Goal: Task Accomplishment & Management: Manage account settings

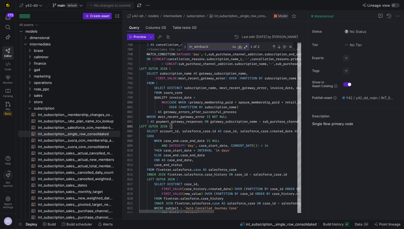
scroll to position [19, 33]
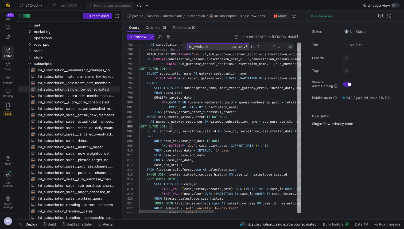
click at [290, 46] on div "Close (Escape)" at bounding box center [290, 47] width 4 height 4
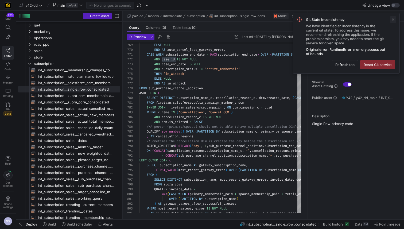
click at [395, 17] on span at bounding box center [393, 19] width 6 height 6
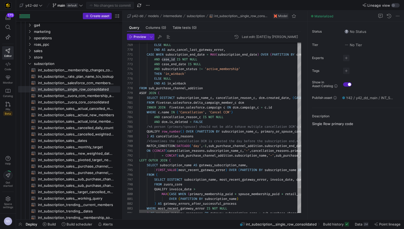
type textarea "CASE WHEN subscription_end_date = MAX(subscription_end_date) OVER (PARTITION BY…"
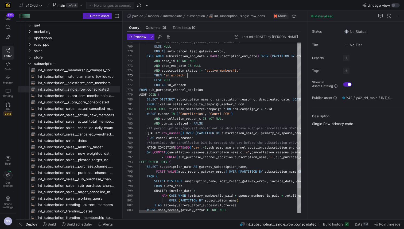
scroll to position [19, 48]
click at [308, 116] on icon at bounding box center [307, 115] width 3 height 3
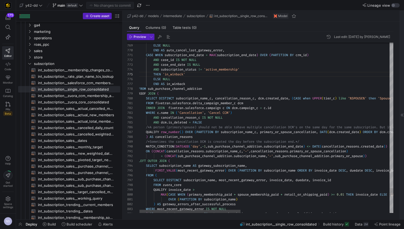
scroll to position [14, 104]
type textarea "c"
type textarea "the same subscription. But it does happen occasionally as duplicates appear in …"
type textarea "co"
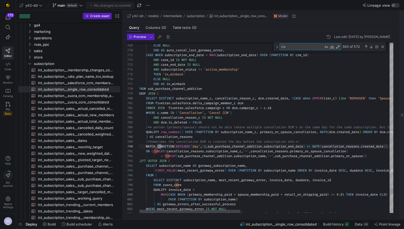
type textarea ") QUALIFY row_number = 1 ), referrals AS ( SELECT DISTINCT name, referred_c, re…"
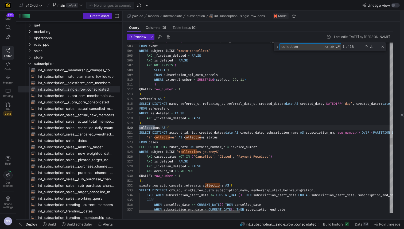
scroll to position [48, 19]
type textarea "collection_"
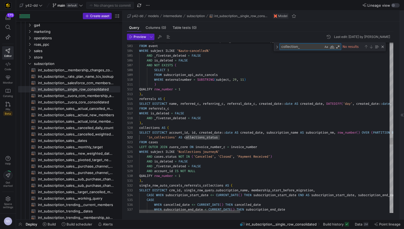
click at [294, 46] on textarea "collection_" at bounding box center [302, 47] width 44 height 6
paste textarea "s_status"
type textarea "n_up_date_c::date AS dcm_sign_up_date, agent_account_id, membership_sold_by_nam…"
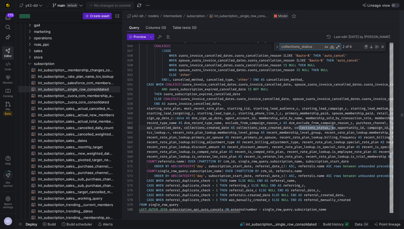
type textarea "collections_status"
click at [366, 45] on div "Previous Match (⇧Enter)" at bounding box center [366, 47] width 4 height 4
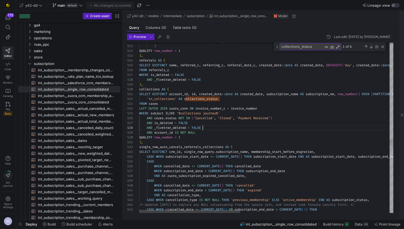
scroll to position [34, 64]
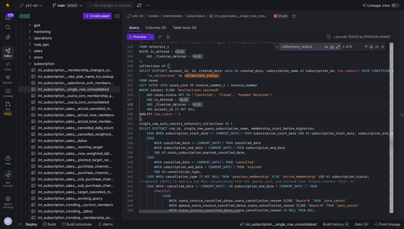
click at [371, 48] on div "Next Match (Enter)" at bounding box center [371, 47] width 4 height 4
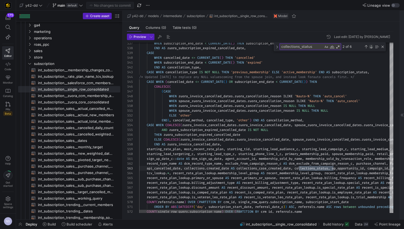
click at [372, 47] on div "Next Match (Enter)" at bounding box center [371, 47] width 4 height 4
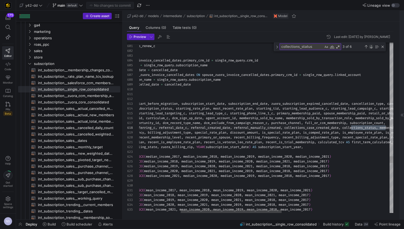
click at [372, 47] on div "Next Match (Enter)" at bounding box center [371, 47] width 4 height 4
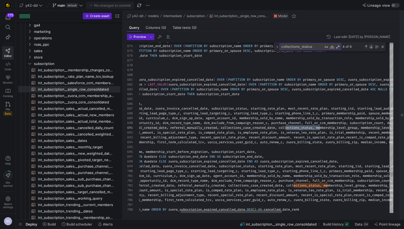
click at [372, 47] on div "Next Match (Enter)" at bounding box center [371, 47] width 4 height 4
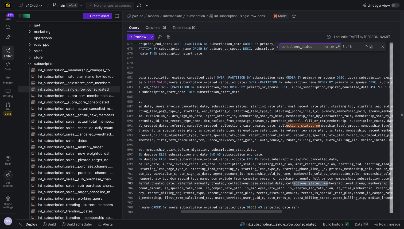
click at [370, 47] on div "Next Match (Enter)" at bounding box center [371, 47] width 4 height 4
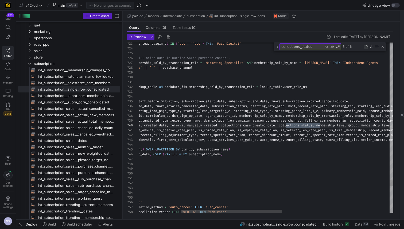
click at [365, 46] on div "Previous Match (⇧Enter)" at bounding box center [366, 47] width 4 height 4
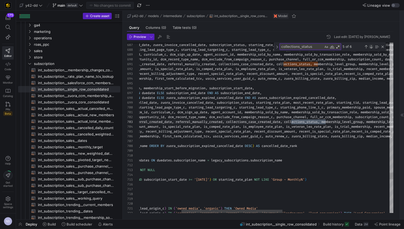
click at [370, 46] on div "Next Match (Enter)" at bounding box center [371, 47] width 4 height 4
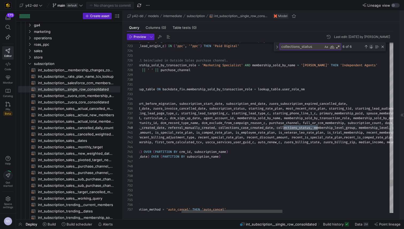
click at [370, 46] on div "Next Match (Enter)" at bounding box center [371, 47] width 4 height 4
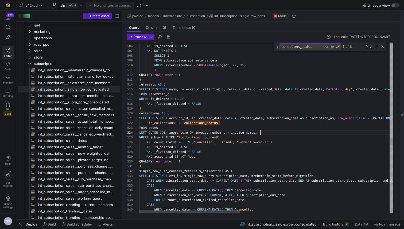
scroll to position [14, 121]
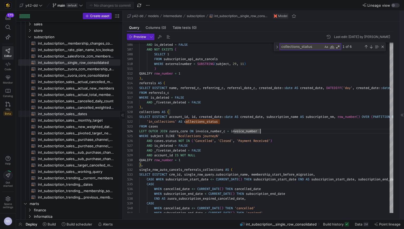
scroll to position [0, 0]
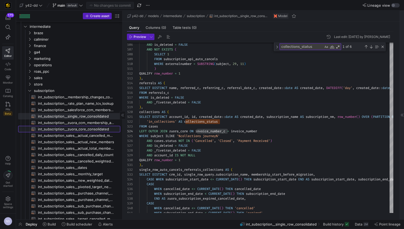
click at [89, 131] on span "int_subscription__zuora_core_consolidated​​​​​​​​​​" at bounding box center [76, 129] width 76 height 6
type textarea "-- File Name: int_subscription__zuora_core_consolidated.sql -- Created By: Noah…"
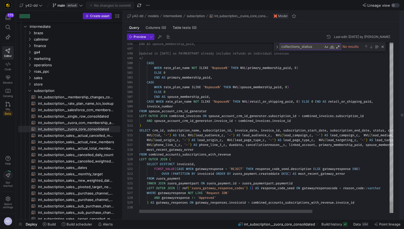
click at [298, 45] on textarea "collections_status" at bounding box center [302, 47] width 44 height 6
paste textarea "invoice_number_c"
type textarea "invoice_number_"
type textarea "* Journal numbers have not been included because payments and refunds may not l…"
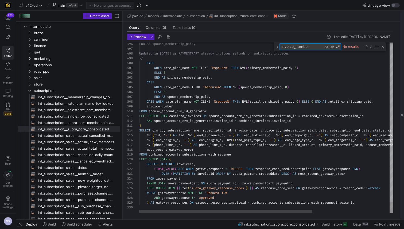
scroll to position [24, 64]
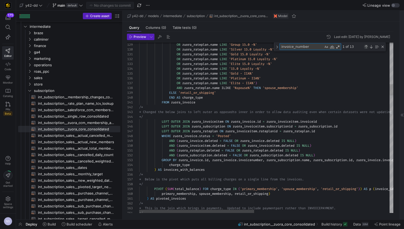
type textarea "invoice_number"
click at [366, 46] on div "Previous Match (⇧Enter)" at bounding box center [366, 47] width 4 height 4
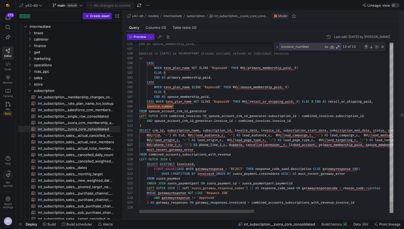
click at [366, 46] on div "Previous Match (⇧Enter)" at bounding box center [366, 47] width 4 height 4
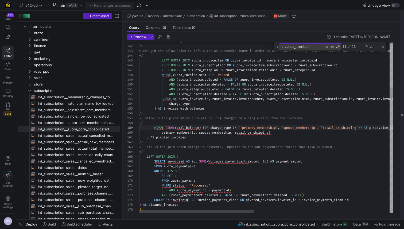
click at [364, 49] on div "11 of 13" at bounding box center [363, 46] width 44 height 7
click at [365, 48] on div "Previous Match (⇧Enter)" at bounding box center [366, 47] width 4 height 4
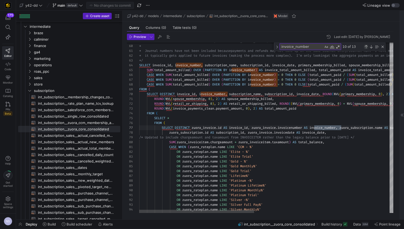
scroll to position [48, 202]
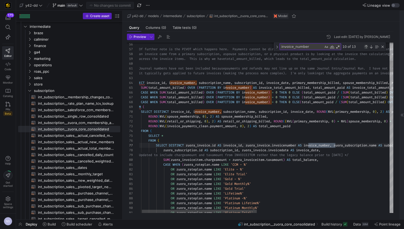
click at [366, 46] on div "Previous Match (⇧Enter)" at bounding box center [366, 47] width 4 height 4
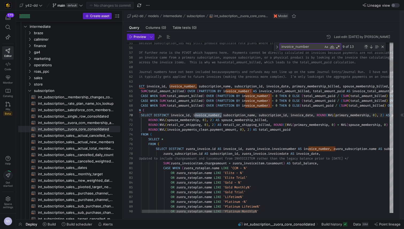
click at [366, 46] on div "Previous Match (⇧Enter)" at bounding box center [366, 47] width 4 height 4
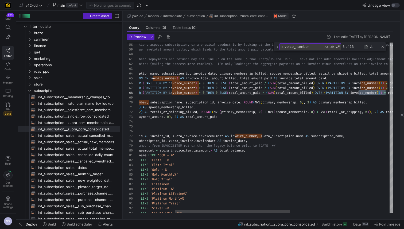
click at [366, 46] on div "Previous Match (⇧Enter)" at bounding box center [366, 47] width 4 height 4
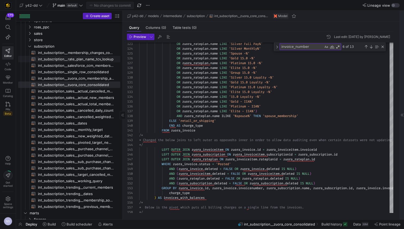
scroll to position [60, 0]
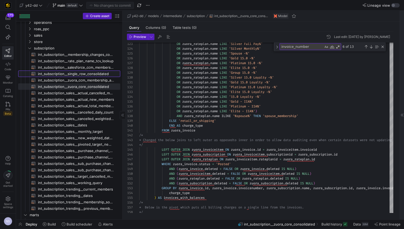
click at [96, 75] on span "int_subscription__single_row_consolidated​​​​​​​​​​" at bounding box center [76, 74] width 76 height 6
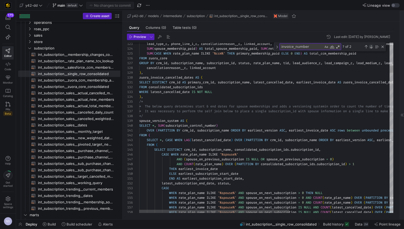
click at [371, 46] on div "Next Match (Enter)" at bounding box center [371, 47] width 4 height 4
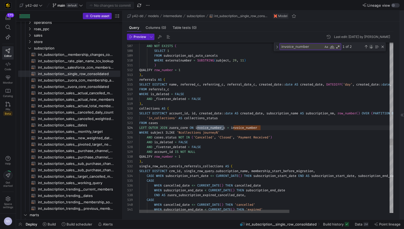
click at [371, 46] on div "Next Match (Enter)" at bounding box center [371, 47] width 4 height 4
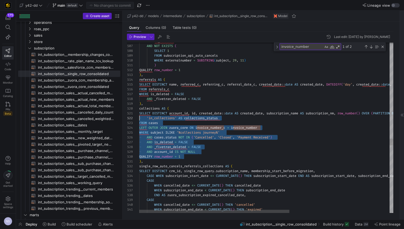
scroll to position [0, 0]
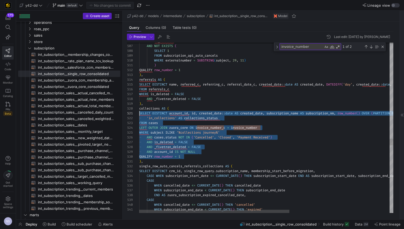
drag, startPoint x: 189, startPoint y: 157, endPoint x: 136, endPoint y: 114, distance: 67.6
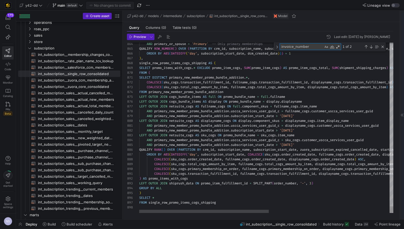
drag, startPoint x: 311, startPoint y: 48, endPoint x: 271, endPoint y: 50, distance: 39.3
click at [271, 50] on div "864 865 866 867 868 869 870 871 872 873 874 875 876 877 878 879 880 881 882 883…" at bounding box center [260, 127] width 266 height 170
type textarea "SELECT DISTINCT account_id, id, created_date::date AS created_date, subscriptio…"
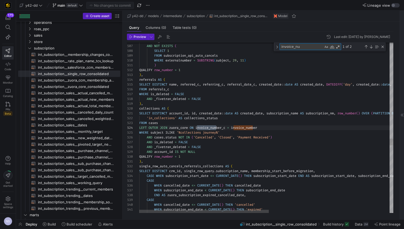
type textarea "invoice_n"
type textarea "EN subscription_end_date < CURRENT_DATE() THEN 'expired' END AS cancellation_ty…"
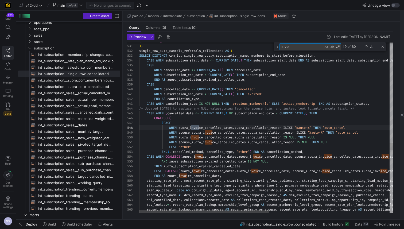
type textarea "inv"
type textarea "), single_row_auto_cancels_referrals_collections AS ( SELECT DISTINCT crm_id, s…"
type textarea "in"
type textarea "NCT account_id, id, created_date::date AS created_date, subscription_name AS su…"
type textarea "i"
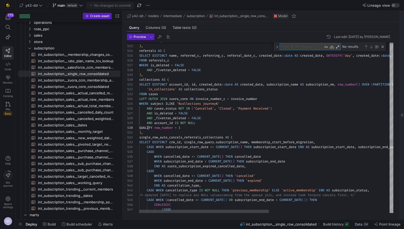
type textarea "count_id, id, created_date::date AS created_date, subscription_name AS subscrip…"
type textarea "w"
type textarea "AND cancelled_date_rank = 1 AND cancelled_date IS NOT NULL LEFT OUTER JOIN even…"
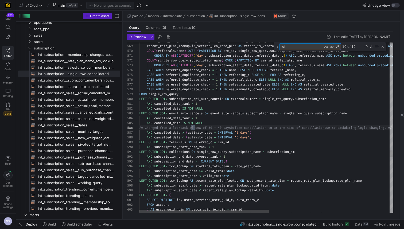
type textarea "win"
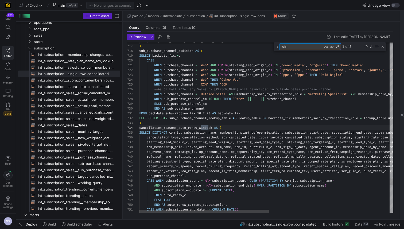
type textarea "FROM backdate_subscription_fix_10_2_23 AS backdate_fix LEFT OUTER JOIN sub_purc…"
type textarea "winb"
type textarea "FROM backdate_subscription_fix_10_2_23 AS backdate_fix LEFT OUTER JOIN sub_purc…"
type textarea "winba"
type textarea "FROM backdate_subscription_fix_10_2_23 AS backdate_fix LEFT OUTER JOIN sub_purc…"
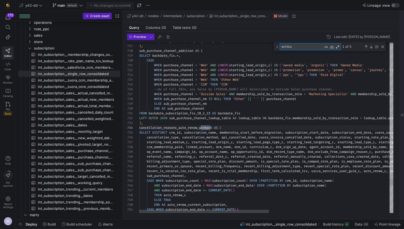
type textarea "winbac"
type textarea "FROM backdate_subscription_fix_10_2_23 AS backdate_fix LEFT OUTER JOIN sub_purc…"
type textarea "winback"
click at [370, 46] on div "Next Match (Enter)" at bounding box center [371, 47] width 4 height 4
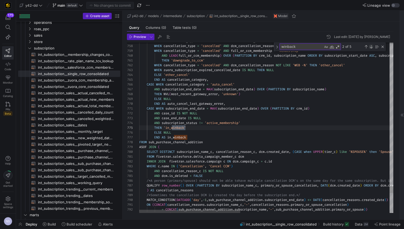
scroll to position [48, 46]
click at [370, 46] on div "Next Match (Enter)" at bounding box center [371, 47] width 4 height 4
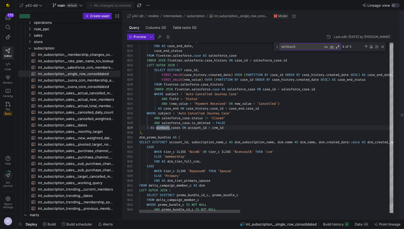
click at [370, 46] on div "Next Match (Enter)" at bounding box center [371, 47] width 4 height 4
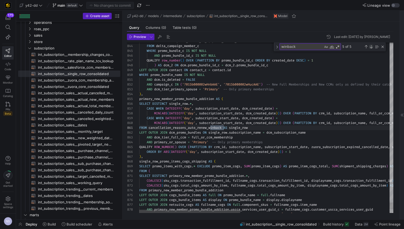
scroll to position [34, 85]
click at [368, 47] on div "Previous Match (⇧Enter)" at bounding box center [366, 47] width 4 height 4
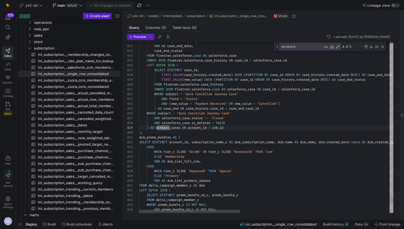
click at [368, 47] on div "Previous Match (⇧Enter)" at bounding box center [366, 47] width 4 height 4
type textarea "CASE WHEN subscription_end_date = MAX(subscription_end_date) OVER (PARTITION BY…"
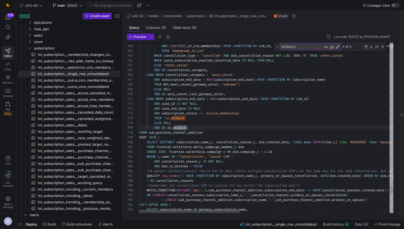
scroll to position [48, 48]
type textarea "case_id"
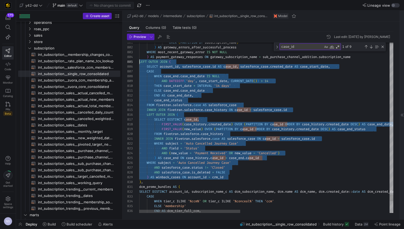
scroll to position [19, 0]
drag, startPoint x: 230, startPoint y: 177, endPoint x: 124, endPoint y: 61, distance: 157.2
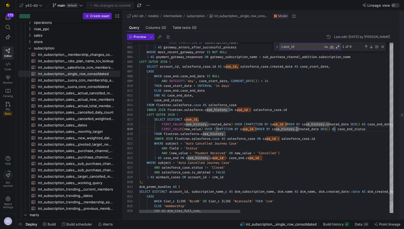
type textarea "INNER JOIN fivetran.salesforce.case AS salesforce_case ON case_id = salesforce_…"
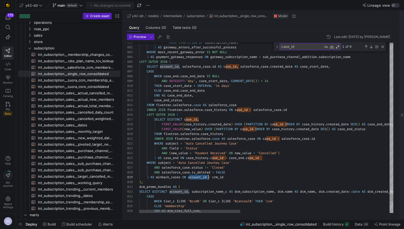
scroll to position [38, 69]
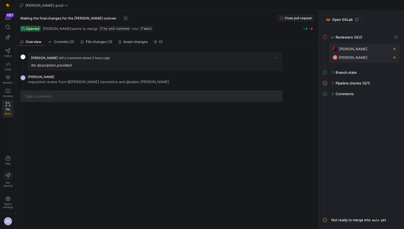
click at [9, 103] on icon at bounding box center [8, 104] width 5 height 5
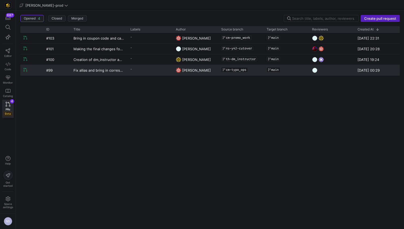
click at [151, 72] on y42-pull-request-list-view-label-cell-renderer "-" at bounding box center [149, 69] width 39 height 8
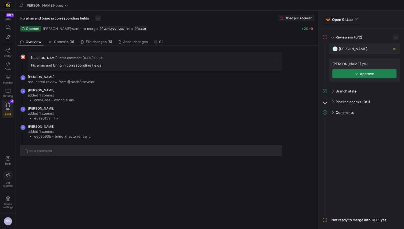
click at [3, 107] on link "PRs Beta 4" at bounding box center [7, 109] width 11 height 18
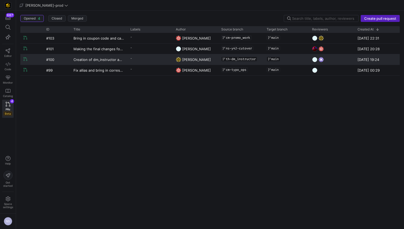
click at [128, 59] on div "-" at bounding box center [149, 59] width 45 height 10
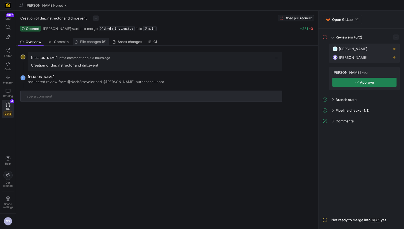
click at [92, 42] on span "File changes (6)" at bounding box center [93, 41] width 26 height 3
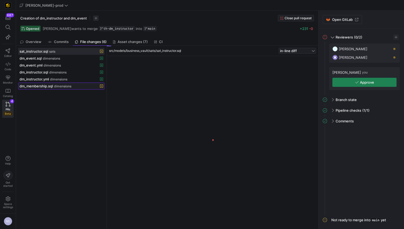
click at [69, 86] on span "dimensions" at bounding box center [62, 86] width 17 height 4
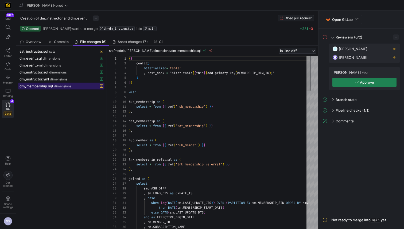
scroll to position [48, 0]
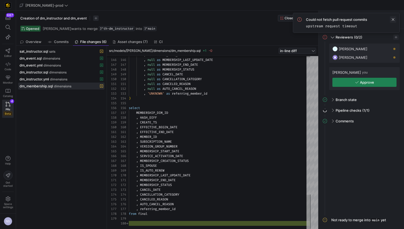
click at [391, 19] on span at bounding box center [393, 19] width 6 height 6
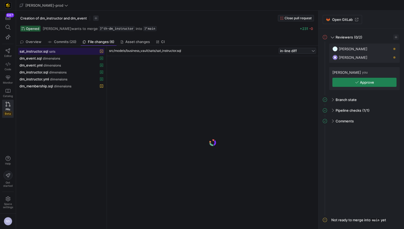
click at [65, 50] on div "sat_instructor.sql sats" at bounding box center [55, 51] width 72 height 4
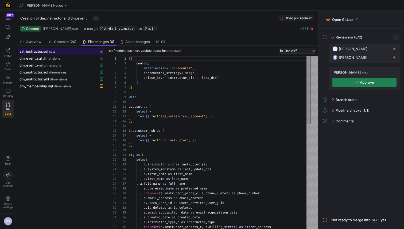
scroll to position [48, 0]
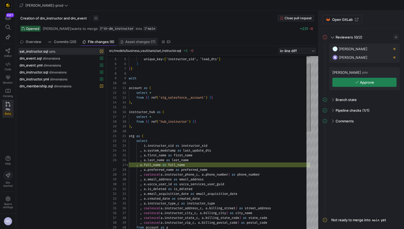
click at [136, 44] on link "Asset changes (7)" at bounding box center [138, 42] width 39 height 8
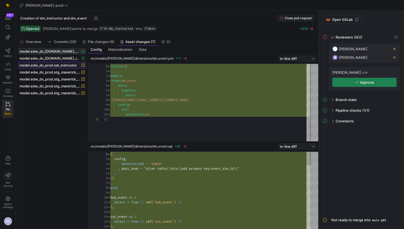
scroll to position [48, 0]
click at [68, 62] on span at bounding box center [51, 65] width 67 height 6
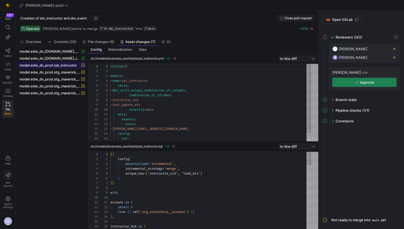
scroll to position [48, 0]
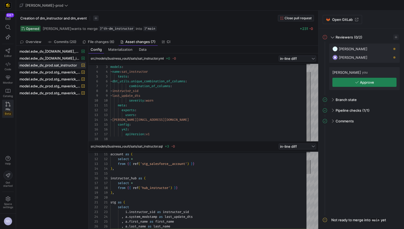
click at [11, 111] on div "PRs Beta" at bounding box center [7, 112] width 9 height 8
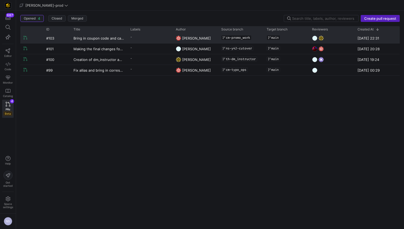
click at [139, 37] on y42-pull-request-list-view-label-cell-renderer "-" at bounding box center [149, 37] width 39 height 8
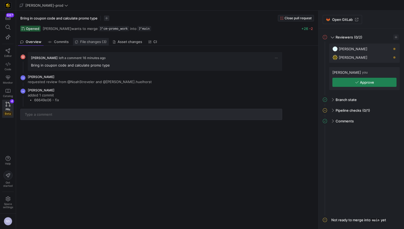
click at [100, 41] on span "File changes (3)" at bounding box center [93, 41] width 26 height 3
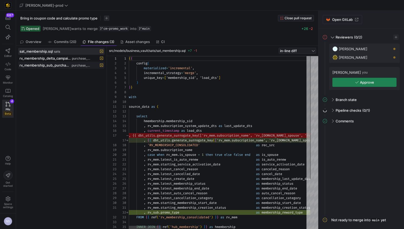
scroll to position [48, 0]
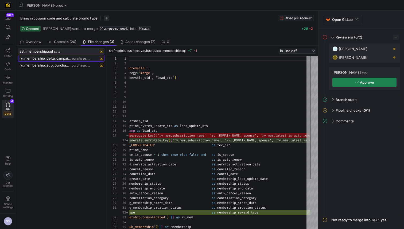
click at [60, 59] on span "rv_membership_delta_campaign_member.sql" at bounding box center [44, 58] width 51 height 4
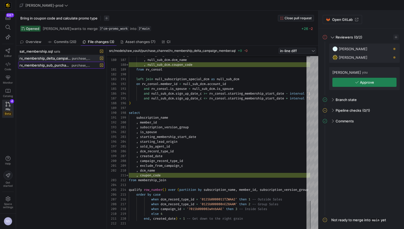
click at [77, 65] on span "purchase_channel" at bounding box center [82, 66] width 20 height 4
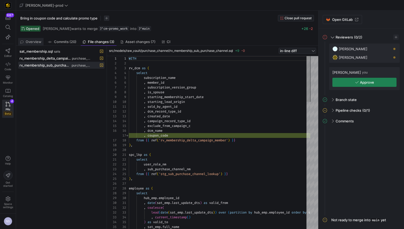
click at [36, 40] on span "Overview" at bounding box center [34, 41] width 16 height 3
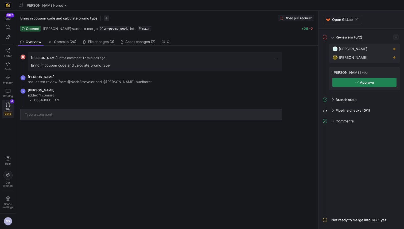
click at [10, 107] on link "PRs Beta 4" at bounding box center [7, 109] width 11 height 18
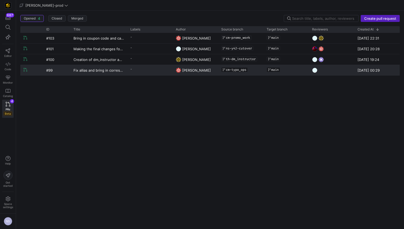
click at [149, 67] on y42-pull-request-list-view-label-cell-renderer "-" at bounding box center [149, 69] width 39 height 8
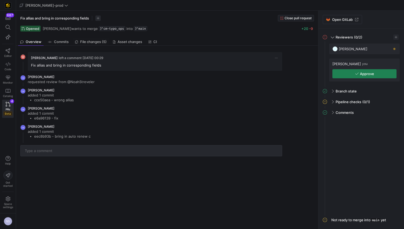
click at [90, 41] on span "File changes (5)" at bounding box center [93, 41] width 26 height 3
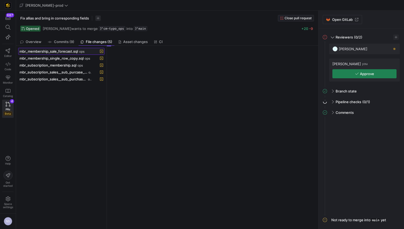
click at [72, 51] on span "mbr_membership_sale_forecast.sql" at bounding box center [48, 51] width 58 height 4
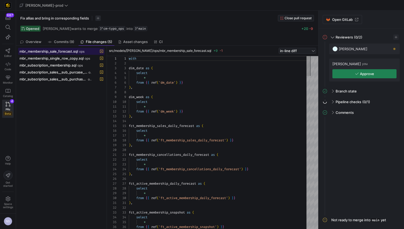
scroll to position [48, 0]
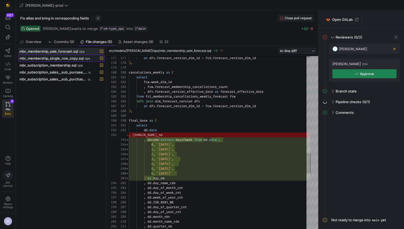
click at [81, 58] on span "mbr_membership_single_row_copy.sql" at bounding box center [51, 58] width 64 height 4
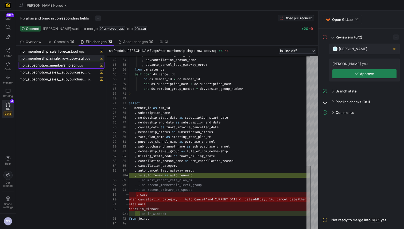
click at [73, 64] on span "mbr_subscription_membership.sql" at bounding box center [47, 65] width 57 height 4
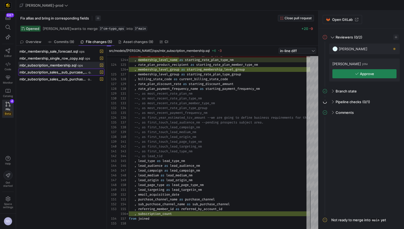
click at [68, 70] on span "mbr_subscription_sales__sub_purcase_channel_update_2024_forecast.yml" at bounding box center [53, 72] width 68 height 4
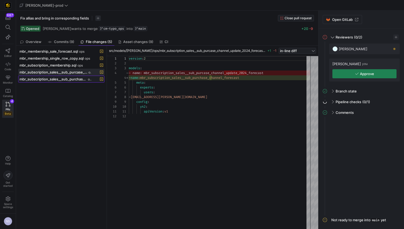
click at [62, 79] on span "mbr_subscription_sales__sub_purchase_channel_forecast.sql" at bounding box center [52, 79] width 67 height 4
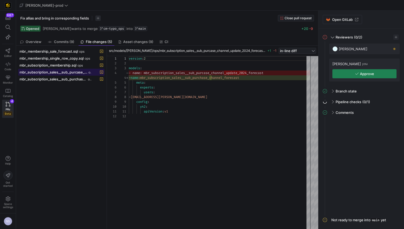
click at [68, 69] on span at bounding box center [61, 72] width 86 height 6
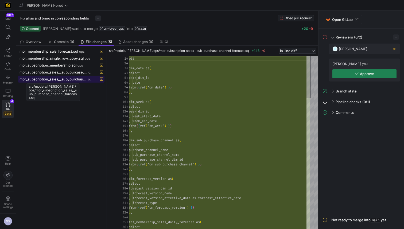
click at [73, 80] on span "mbr_subscription_sales__sub_purchase_channel_forecast.sql" at bounding box center [52, 79] width 67 height 4
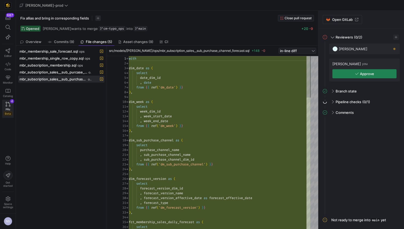
click at [7, 110] on span "PRs" at bounding box center [8, 109] width 5 height 3
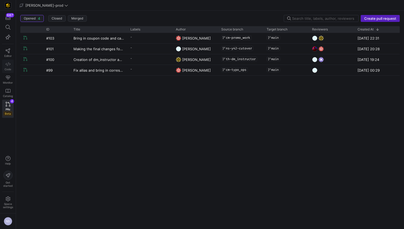
click at [8, 67] on link "Code" at bounding box center [7, 66] width 11 height 13
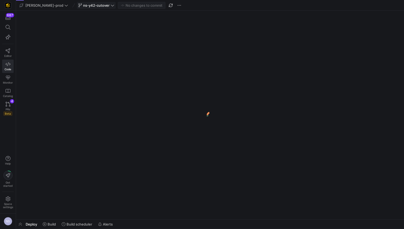
click at [87, 6] on div "ns-y42-cutover" at bounding box center [96, 5] width 39 height 7
click at [89, 5] on div "ns-y42-cutover" at bounding box center [96, 5] width 39 height 7
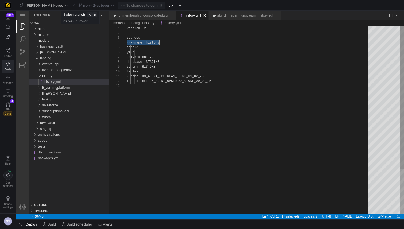
scroll to position [14, 33]
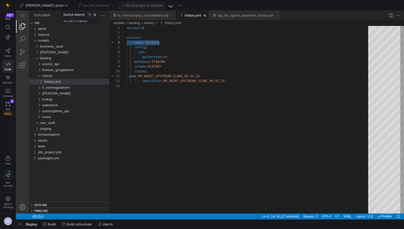
click at [92, 6] on div "ns-y42-cutover" at bounding box center [96, 5] width 39 height 7
click at [95, 5] on div "ns-y42-cutover" at bounding box center [96, 5] width 39 height 7
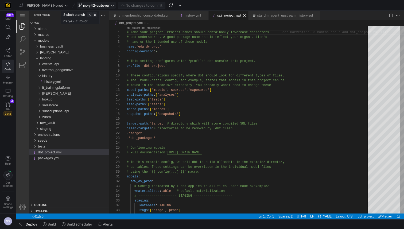
click at [111, 6] on icon at bounding box center [113, 5] width 4 height 4
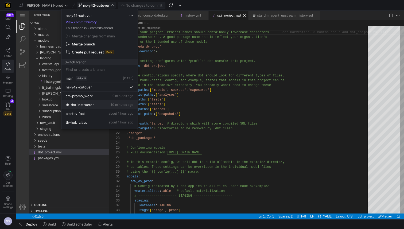
click at [88, 106] on span "th-dm_instructor" at bounding box center [80, 105] width 28 height 4
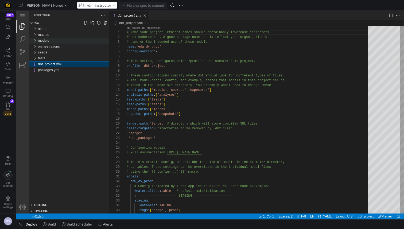
click at [46, 39] on span "models" at bounding box center [43, 40] width 11 height 4
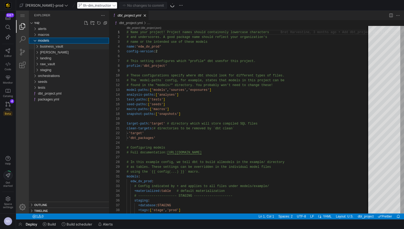
click at [57, 48] on span "business_vault" at bounding box center [51, 46] width 23 height 4
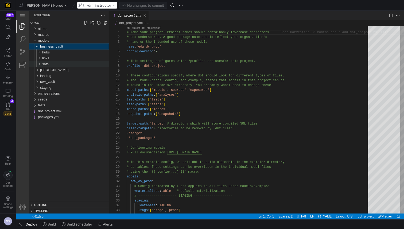
click at [52, 63] on div "sats" at bounding box center [75, 64] width 67 height 6
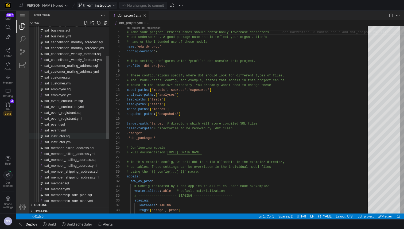
click at [71, 136] on span "sat_instructor.sql" at bounding box center [57, 136] width 26 height 4
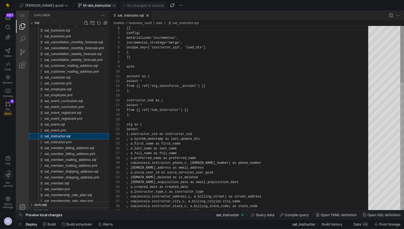
scroll to position [48, 0]
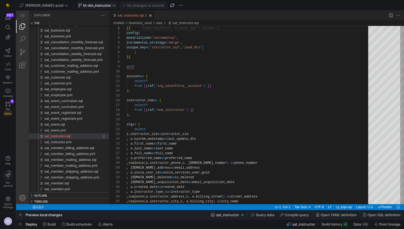
click at [82, 3] on span at bounding box center [97, 5] width 40 height 6
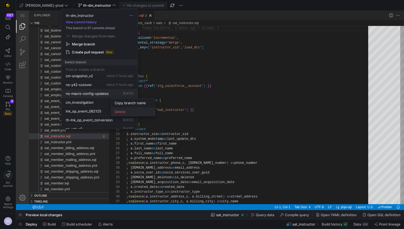
scroll to position [56, 0]
click at [130, 113] on span "Delete" at bounding box center [133, 112] width 37 height 4
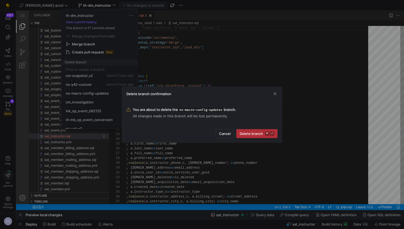
click at [255, 131] on span "submit" at bounding box center [256, 133] width 41 height 9
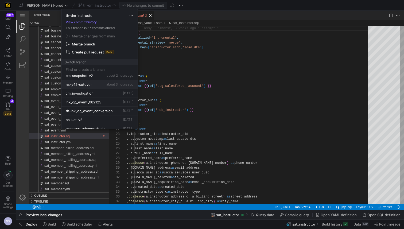
click at [80, 73] on div "main default 5 days ago th-dm_instructor cm-promo_work 9 minutes ago cm-tcv_fac…" at bounding box center [99, 45] width 76 height 55
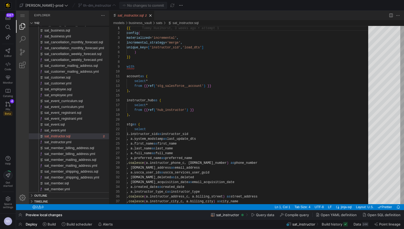
scroll to position [53, 0]
click at [83, 6] on span "th-dm_instructor" at bounding box center [97, 5] width 28 height 4
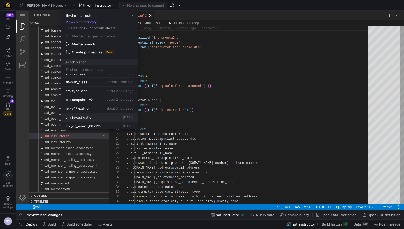
scroll to position [36, 0]
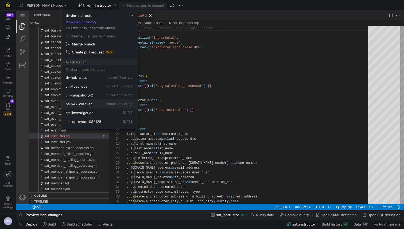
click at [86, 104] on span "ns-y42-cutover" at bounding box center [79, 104] width 26 height 4
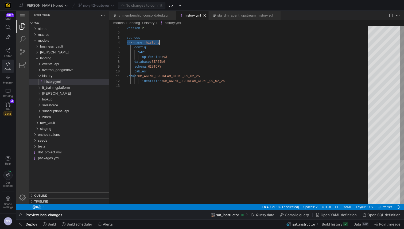
scroll to position [14, 33]
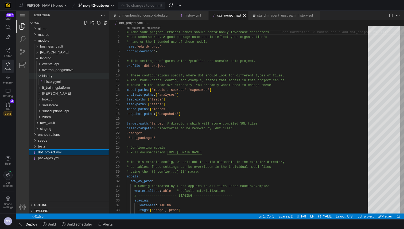
click at [40, 74] on div "history" at bounding box center [37, 76] width 12 height 6
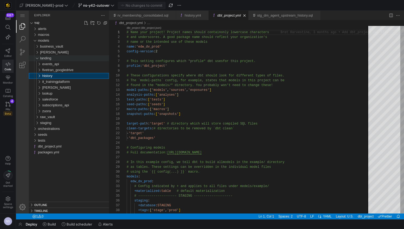
click at [40, 60] on div "landing" at bounding box center [36, 58] width 10 height 6
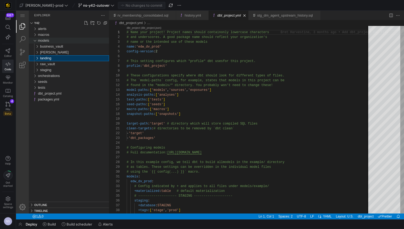
click at [38, 42] on div "models" at bounding box center [35, 41] width 8 height 6
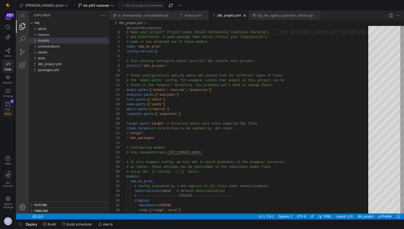
click at [5, 115] on span "Beta" at bounding box center [7, 113] width 9 height 4
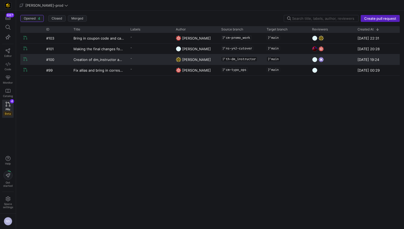
click at [155, 61] on y42-pull-request-list-view-label-cell-renderer "-" at bounding box center [149, 58] width 39 height 8
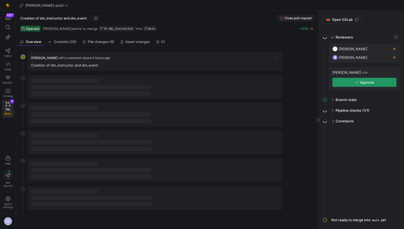
click at [355, 84] on icon "button" at bounding box center [357, 82] width 4 height 4
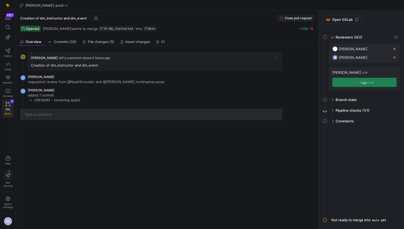
click at [3, 108] on link "PRs Beta 4" at bounding box center [7, 109] width 11 height 18
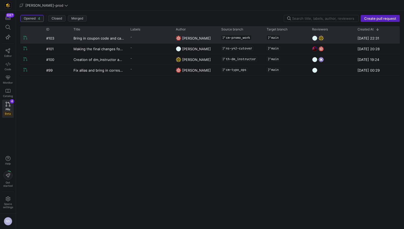
click at [141, 36] on y42-pull-request-list-view-label-cell-renderer "-" at bounding box center [149, 37] width 39 height 8
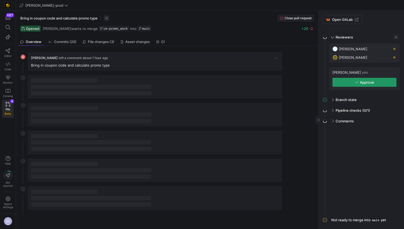
click at [362, 80] on span "button" at bounding box center [365, 82] width 64 height 9
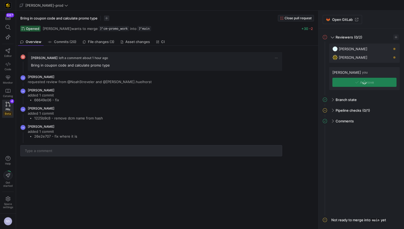
click at [2, 112] on div "687 Editor Code Monitor Catalog PRs Beta 4" at bounding box center [8, 65] width 16 height 109
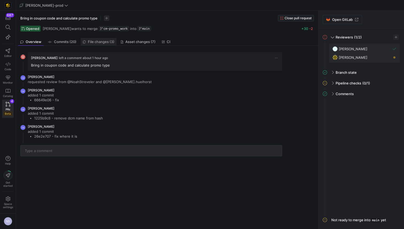
click at [98, 41] on span "File changes (3)" at bounding box center [101, 41] width 26 height 3
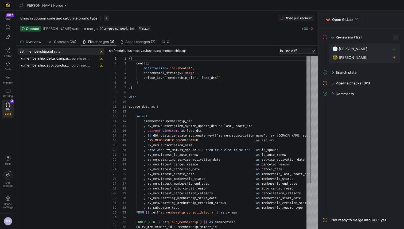
scroll to position [48, 0]
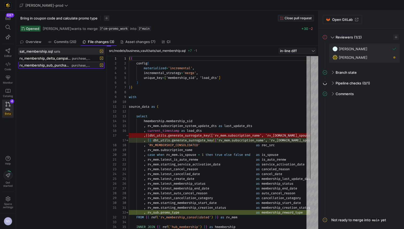
click at [59, 64] on span "rv_membership_sub_purchase_channel.sql" at bounding box center [44, 65] width 51 height 4
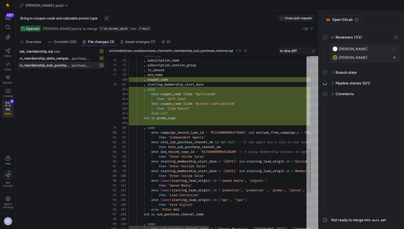
type textarea ", starting_membership_start_date , case when coupon_code ilike '%giftcard%' the…"
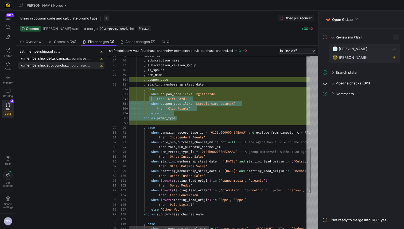
scroll to position [5, 0]
drag, startPoint x: 182, startPoint y: 117, endPoint x: 126, endPoint y: 90, distance: 62.4
click at [129, 90] on div "then 'Owned Media' when lower ( starting_lead_origin ) in ( 'promotion' , 'prom…" at bounding box center [330, 33] width 402 height 672
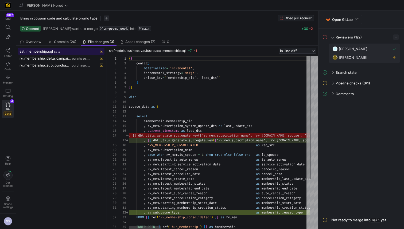
click at [64, 52] on div "sat_membership.sql sats" at bounding box center [55, 51] width 72 height 4
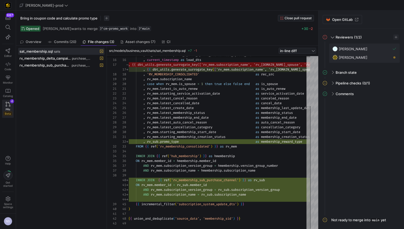
click at [6, 108] on span "PRs" at bounding box center [8, 109] width 5 height 3
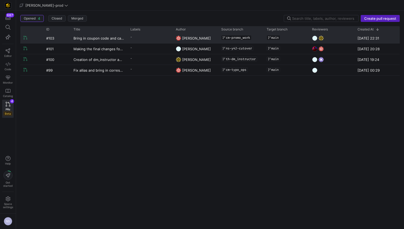
click at [155, 39] on y42-pull-request-list-view-label-cell-renderer "-" at bounding box center [149, 37] width 39 height 8
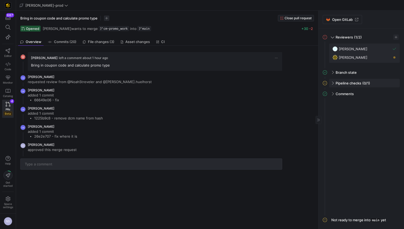
click at [383, 84] on div "Pipeline checks (0/1)" at bounding box center [364, 83] width 71 height 9
click at [390, 94] on span "button" at bounding box center [388, 94] width 5 height 5
click at [5, 114] on div at bounding box center [202, 114] width 404 height 229
click at [5, 112] on span "Beta" at bounding box center [7, 113] width 9 height 4
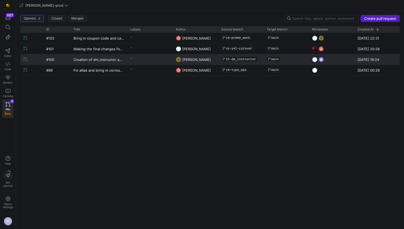
click at [203, 61] on y42-pull-request-user-label "[PERSON_NAME]" at bounding box center [196, 59] width 29 height 10
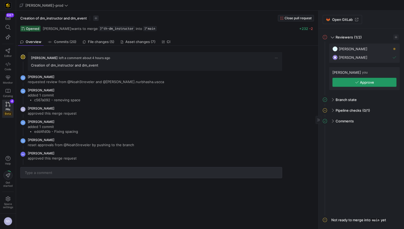
click at [361, 84] on span "Approve" at bounding box center [367, 82] width 14 height 4
click at [385, 111] on div "Pipeline checks (0/1)" at bounding box center [364, 110] width 71 height 9
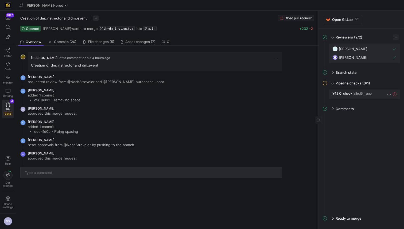
click at [388, 94] on span "button" at bounding box center [388, 94] width 5 height 5
click at [373, 98] on button "Open" at bounding box center [370, 101] width 44 height 9
click at [8, 104] on icon at bounding box center [8, 104] width 5 height 5
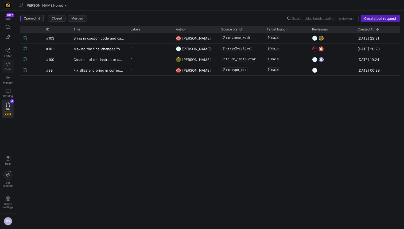
click at [8, 63] on icon at bounding box center [8, 64] width 5 height 5
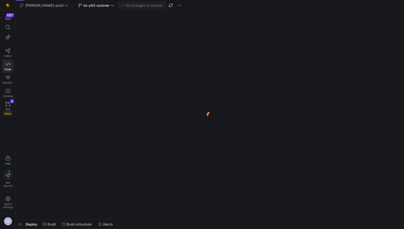
click at [89, 1] on y42-top-nav "edw-dv-prod ns-y42-cutover No changes to commit" at bounding box center [210, 5] width 388 height 11
click at [88, 4] on div "ns-y42-cutover" at bounding box center [96, 5] width 39 height 7
click at [93, 6] on div "ns-y42-cutover" at bounding box center [96, 5] width 39 height 7
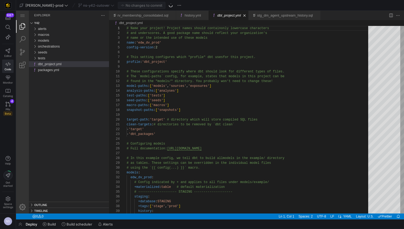
click at [93, 5] on div "ns-y42-cutover" at bounding box center [96, 5] width 39 height 7
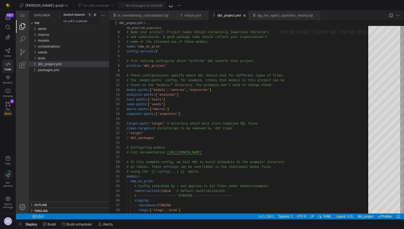
click at [97, 4] on div "ns-y42-cutover" at bounding box center [96, 5] width 39 height 7
click at [95, 5] on div "ns-y42-cutover" at bounding box center [96, 5] width 39 height 7
click at [94, 6] on div "ns-y42-cutover" at bounding box center [96, 5] width 39 height 7
click at [111, 5] on icon at bounding box center [113, 5] width 4 height 4
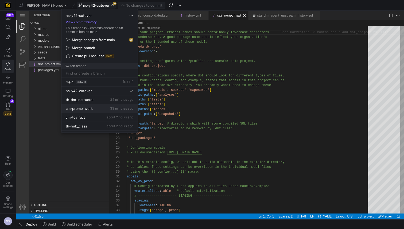
click at [90, 106] on button "cm-promo_work 33 minutes ago" at bounding box center [99, 108] width 76 height 9
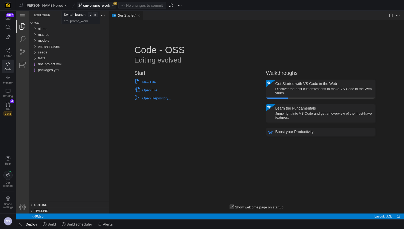
click at [111, 6] on icon at bounding box center [113, 5] width 4 height 4
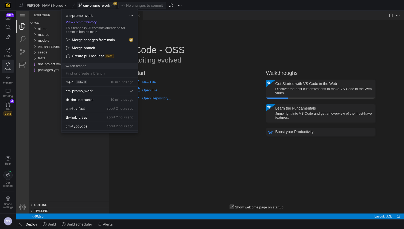
click at [96, 38] on span "Merge changes from main" at bounding box center [93, 40] width 43 height 4
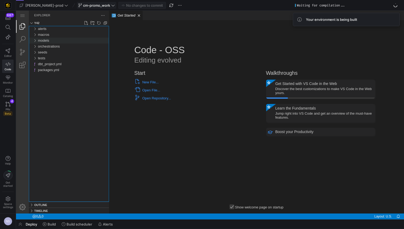
click at [49, 39] on span "models" at bounding box center [43, 40] width 11 height 4
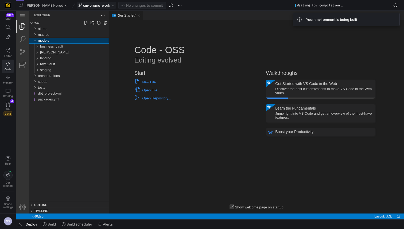
click at [46, 40] on span "models" at bounding box center [43, 40] width 11 height 4
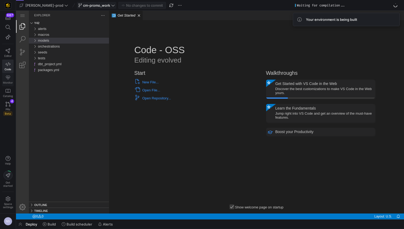
click at [6, 78] on icon at bounding box center [8, 77] width 5 height 5
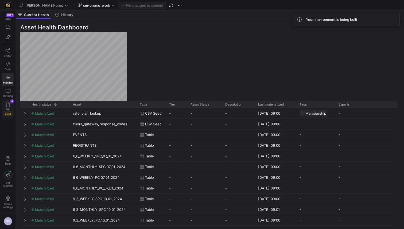
click at [7, 115] on span "Beta" at bounding box center [7, 113] width 9 height 4
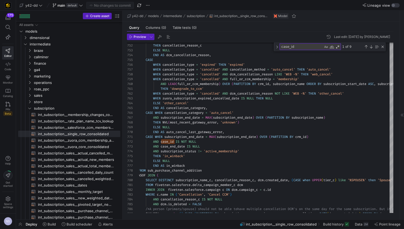
scroll to position [38, 69]
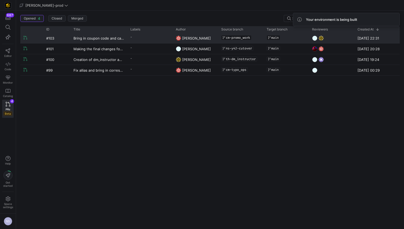
click at [205, 39] on y42-pull-request-list-view-author-cell-renderer "[PERSON_NAME]" at bounding box center [195, 38] width 39 height 10
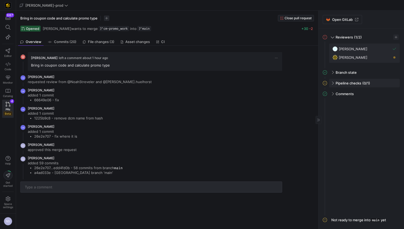
click at [380, 82] on div "Pipeline checks (0/1)" at bounding box center [364, 83] width 71 height 9
click at [393, 95] on span "button" at bounding box center [392, 94] width 5 height 5
click at [358, 100] on icon at bounding box center [358, 101] width 1 height 2
click at [5, 114] on span "Beta" at bounding box center [7, 113] width 9 height 4
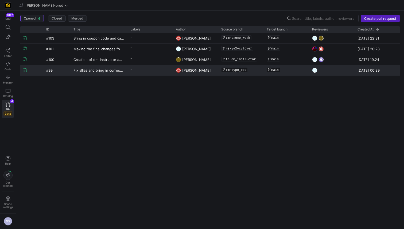
click at [163, 67] on y42-pull-request-list-view-label-cell-renderer "-" at bounding box center [149, 69] width 39 height 8
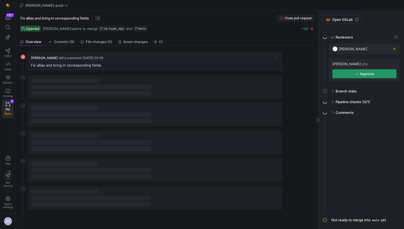
click at [370, 72] on span "Approve" at bounding box center [367, 74] width 14 height 4
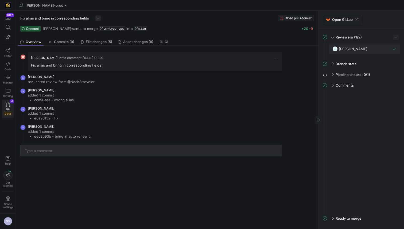
click at [9, 106] on icon at bounding box center [8, 104] width 5 height 5
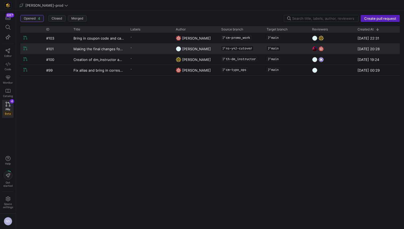
click at [132, 50] on y42-pull-request-list-view-label-cell-renderer "-" at bounding box center [149, 48] width 39 height 8
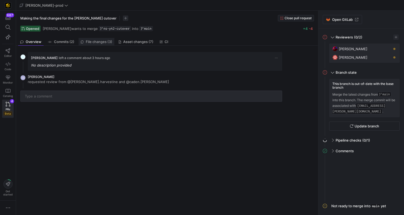
click at [88, 41] on span "File changes (3)" at bounding box center [99, 41] width 26 height 3
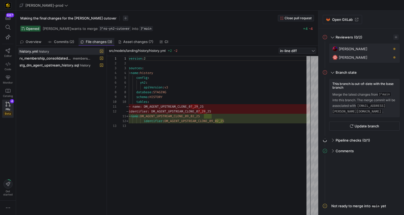
scroll to position [48, 0]
click at [68, 65] on span "stg_dm_agent_upstream_history.sql" at bounding box center [49, 65] width 60 height 4
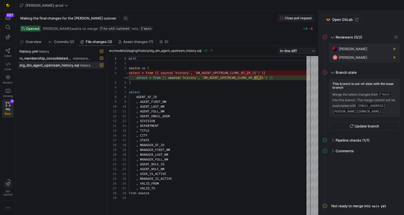
click at [233, 77] on div "with source as ( select * from { { source ( 'history' , 'DM_AGENT_UPSTREAM_CLON…" at bounding box center [219, 135] width 181 height 159
click at [222, 88] on div "with source as ( select * from { { source ( 'history' , 'DM_AGENT_UPSTREAM_CLON…" at bounding box center [219, 135] width 181 height 159
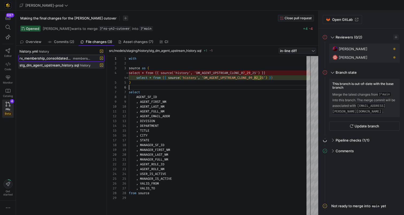
click at [72, 58] on div "rv_membership_consolidated.sql membership" at bounding box center [55, 58] width 72 height 4
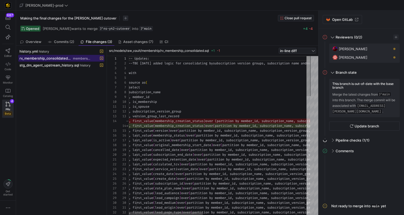
scroll to position [48, 0]
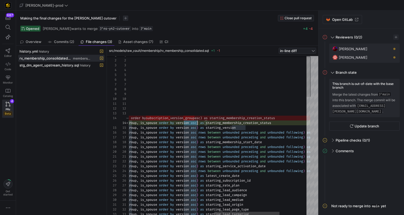
scroll to position [14, 306]
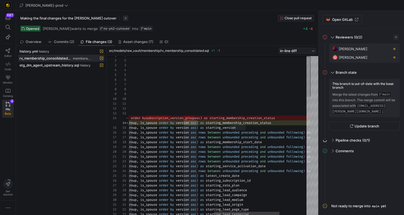
type textarea ", is_spouse , subscription_version_group , version_group_last_record , first_va…"
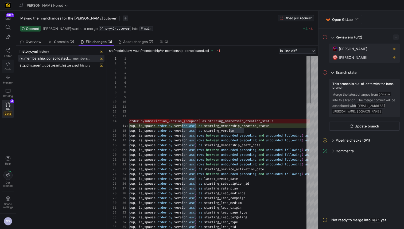
click at [13, 67] on link "Code" at bounding box center [7, 66] width 11 height 13
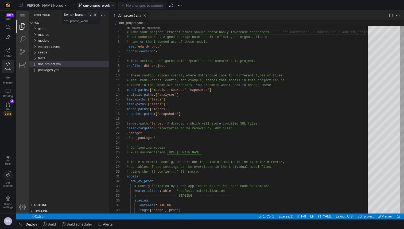
click at [85, 4] on span "cm-promo_work" at bounding box center [96, 5] width 27 height 4
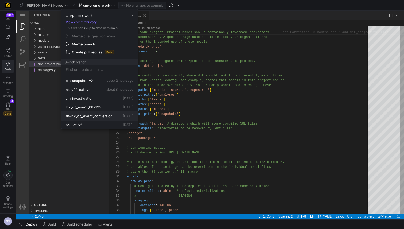
scroll to position [47, 0]
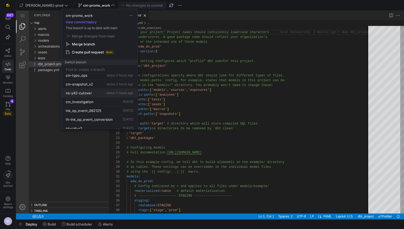
click at [97, 90] on button "ns-y42-cutover about 3 hours ago" at bounding box center [99, 93] width 76 height 9
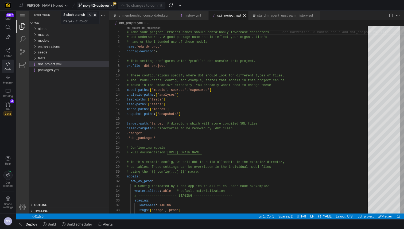
click at [89, 5] on span "ns-y42-cutover" at bounding box center [96, 5] width 26 height 4
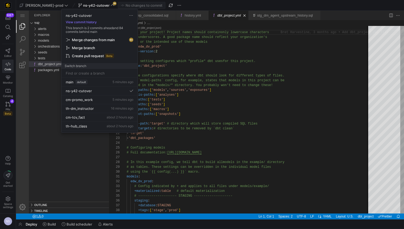
click at [103, 35] on div "ns-y42-cutover View commit history This branch is 2 commits ahead and 84 commit…" at bounding box center [99, 39] width 76 height 60
click at [104, 39] on span "Merge changes from main" at bounding box center [93, 40] width 43 height 4
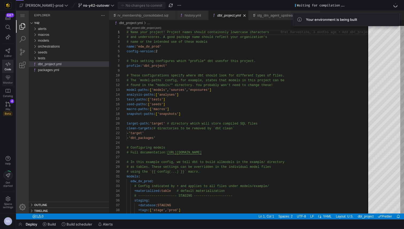
click at [10, 80] on icon at bounding box center [8, 77] width 5 height 5
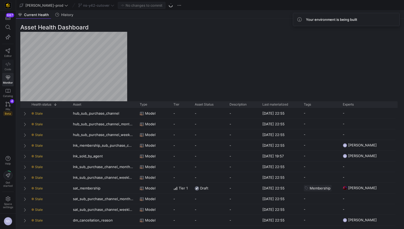
click at [6, 67] on link "Code" at bounding box center [7, 66] width 11 height 13
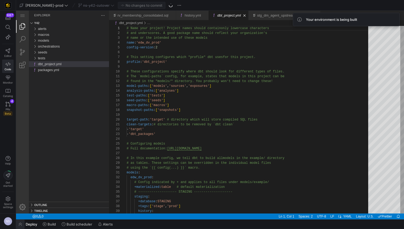
click at [21, 228] on span "button" at bounding box center [20, 224] width 9 height 9
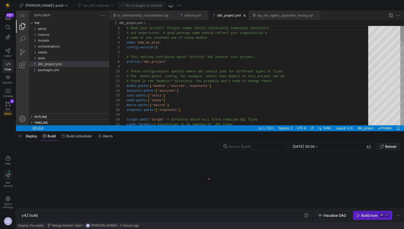
scroll to position [0, 16]
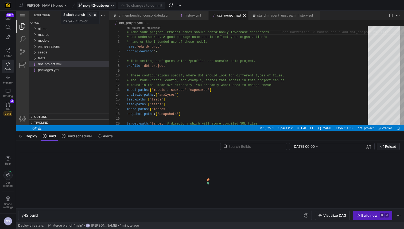
click at [111, 5] on icon at bounding box center [113, 5] width 4 height 4
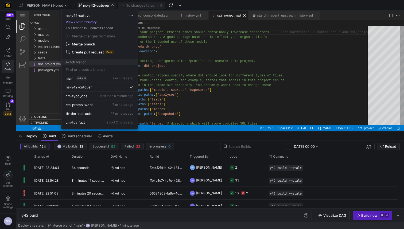
click at [89, 21] on button "View commit history" at bounding box center [81, 22] width 40 height 4
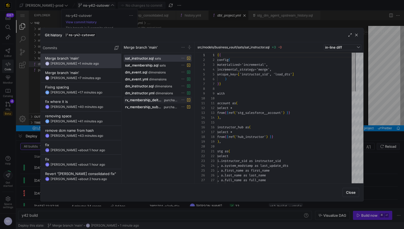
scroll to position [48, 0]
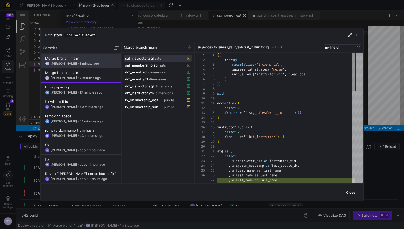
click at [91, 74] on div "Merge branch 'main'" at bounding box center [81, 73] width 72 height 4
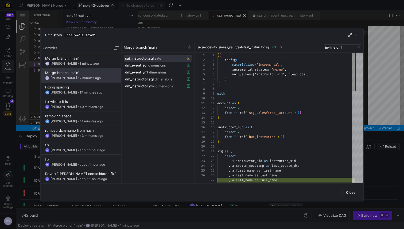
click at [93, 60] on div "Merge branch 'main'" at bounding box center [81, 58] width 72 height 4
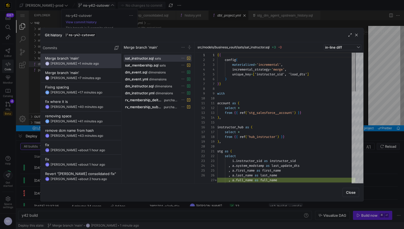
click at [387, 107] on div at bounding box center [202, 114] width 404 height 229
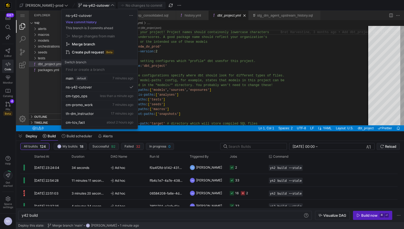
click at [61, 213] on div at bounding box center [202, 114] width 404 height 229
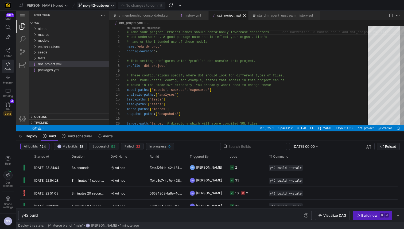
scroll to position [0, 0]
click at [58, 215] on div "y42 build" at bounding box center [162, 215] width 281 height 4
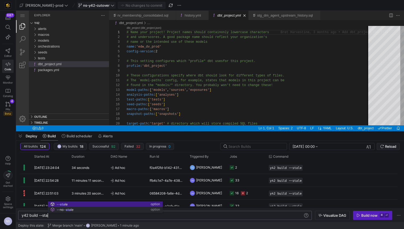
scroll to position [0, 29]
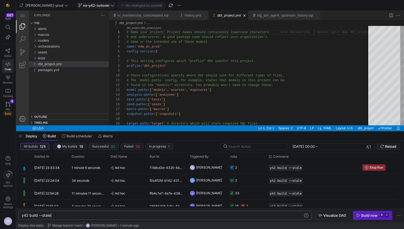
type textarea "y42 build --stale"
click at [247, 165] on y42-job-status-cell-renderer "1 1" at bounding box center [246, 167] width 33 height 12
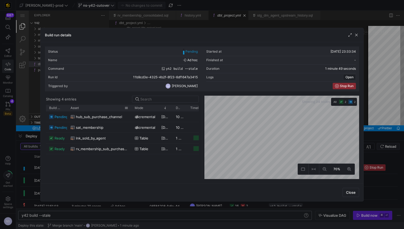
drag, startPoint x: 82, startPoint y: 108, endPoint x: 131, endPoint y: 107, distance: 48.9
click at [131, 107] on div at bounding box center [131, 108] width 2 height 6
click at [377, 97] on div at bounding box center [202, 114] width 404 height 229
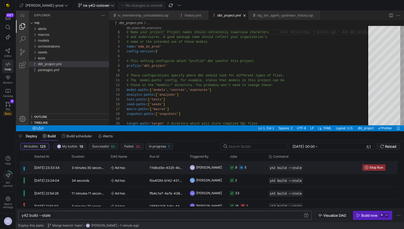
click at [254, 173] on y42-job-status-cell-renderer "9 5" at bounding box center [246, 167] width 33 height 12
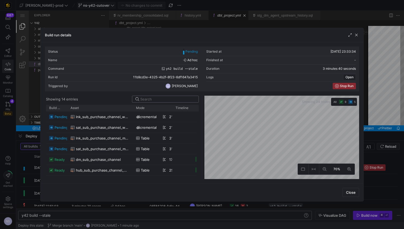
drag, startPoint x: 81, startPoint y: 109, endPoint x: 132, endPoint y: 102, distance: 51.8
click at [132, 102] on y42-list-view "Showing 14 entries Drag here to set row groups Drag here to set column labels B…" at bounding box center [122, 137] width 155 height 83
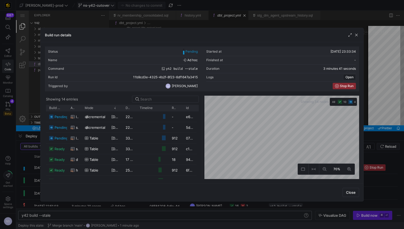
scroll to position [82, 0]
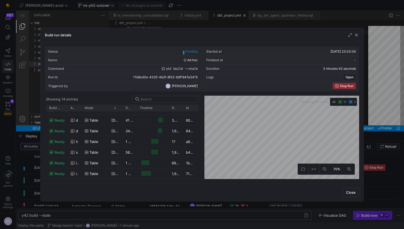
click at [386, 114] on div at bounding box center [202, 114] width 404 height 229
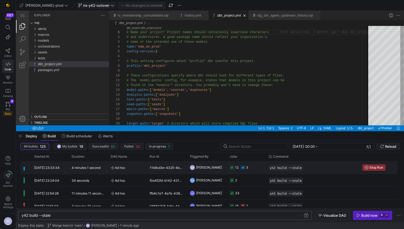
click at [243, 171] on div "3" at bounding box center [244, 167] width 7 height 13
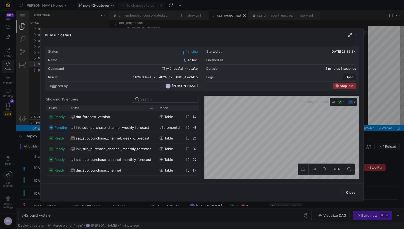
drag, startPoint x: 81, startPoint y: 109, endPoint x: 153, endPoint y: 110, distance: 71.9
click at [155, 110] on div at bounding box center [156, 108] width 2 height 6
click at [389, 118] on div at bounding box center [202, 114] width 404 height 229
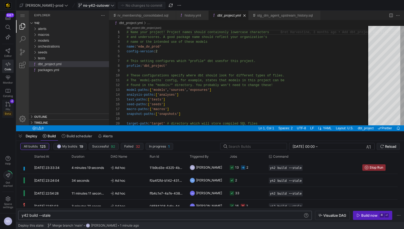
click at [6, 106] on icon at bounding box center [8, 104] width 5 height 5
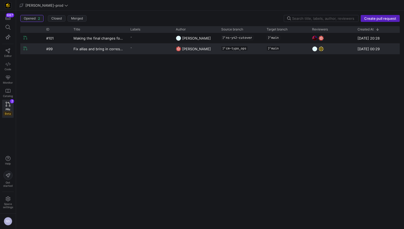
click at [126, 49] on div "Fix allias and bring in corresponding fields" at bounding box center [98, 49] width 57 height 10
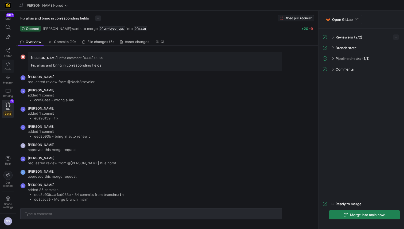
click at [8, 69] on span "Code" at bounding box center [8, 69] width 7 height 3
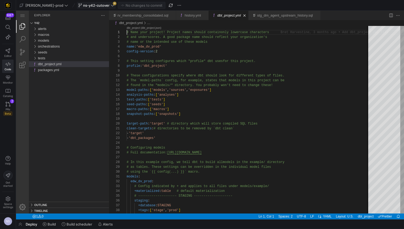
click at [89, 7] on span "ns-y42-cutover" at bounding box center [96, 5] width 26 height 4
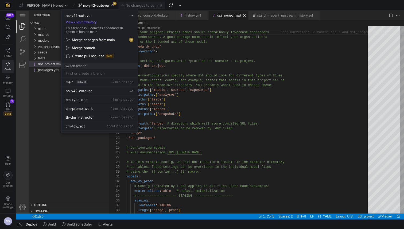
click at [98, 40] on span "Merge changes from main" at bounding box center [93, 40] width 43 height 4
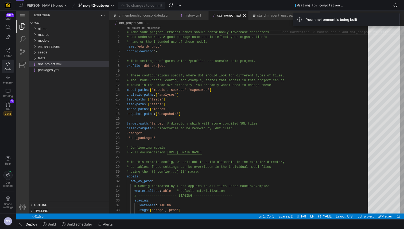
click at [2, 76] on div "687 Editor Code Monitor Catalog PRs Beta 2" at bounding box center [8, 65] width 16 height 109
click at [6, 77] on icon at bounding box center [8, 78] width 4 height 4
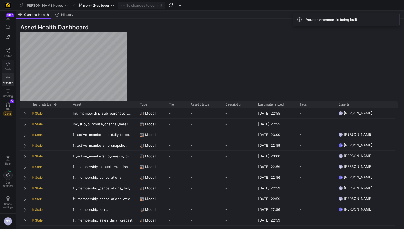
click at [11, 69] on link "Code" at bounding box center [7, 66] width 11 height 13
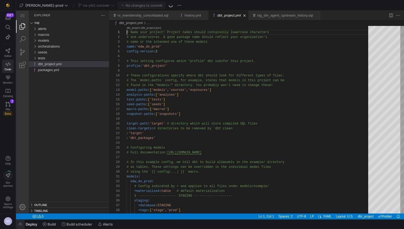
click at [21, 224] on span "button" at bounding box center [20, 224] width 9 height 9
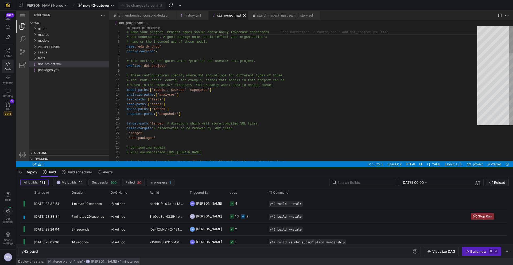
scroll to position [0, 16]
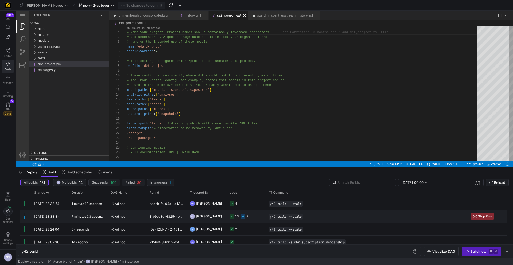
click at [248, 214] on div "2" at bounding box center [247, 216] width 2 height 13
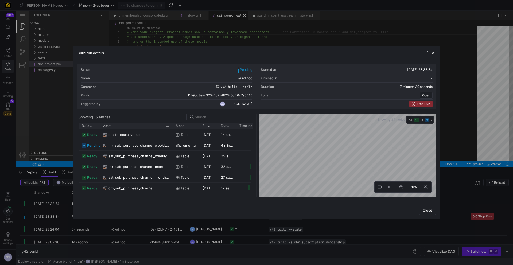
drag, startPoint x: 118, startPoint y: 128, endPoint x: 172, endPoint y: 128, distance: 54.0
click at [172, 128] on div at bounding box center [172, 126] width 2 height 6
click at [404, 158] on div at bounding box center [256, 132] width 513 height 265
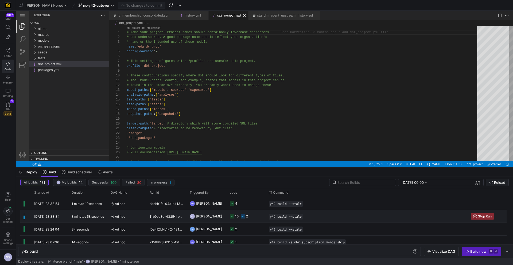
click at [202, 220] on span "[PERSON_NAME]" at bounding box center [209, 216] width 26 height 13
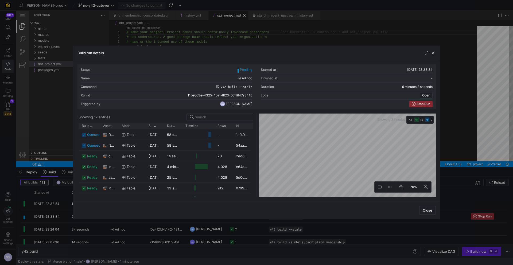
click at [263, 229] on div at bounding box center [256, 132] width 513 height 265
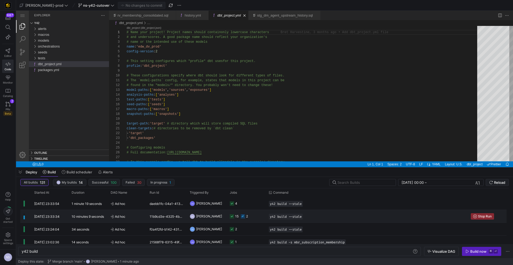
click at [246, 217] on div "2" at bounding box center [247, 216] width 2 height 13
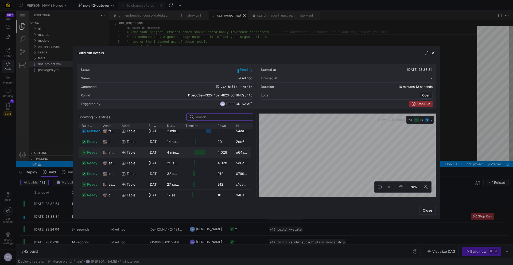
scroll to position [0, 0]
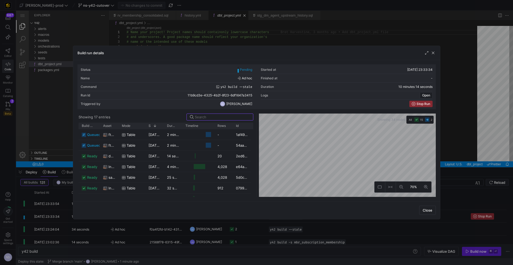
click at [225, 229] on div at bounding box center [256, 132] width 513 height 265
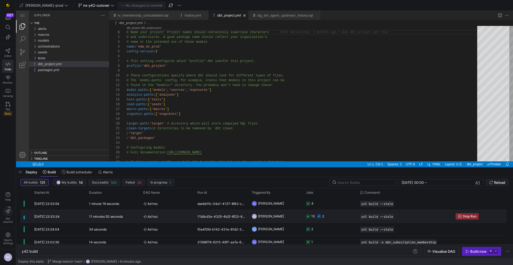
click at [303, 219] on div "15 2" at bounding box center [330, 216] width 54 height 13
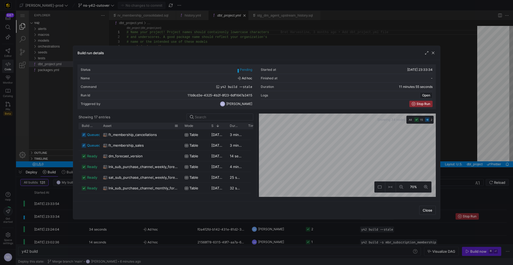
drag, startPoint x: 118, startPoint y: 128, endPoint x: 181, endPoint y: 127, distance: 62.5
click at [181, 127] on div at bounding box center [181, 126] width 2 height 6
click at [419, 104] on span "Stop Run" at bounding box center [423, 104] width 14 height 4
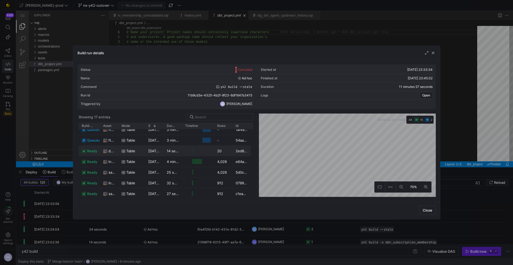
scroll to position [0, 0]
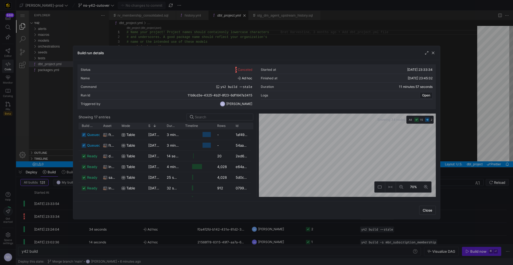
click at [116, 145] on div "ft_membership_sales" at bounding box center [109, 145] width 18 height 10
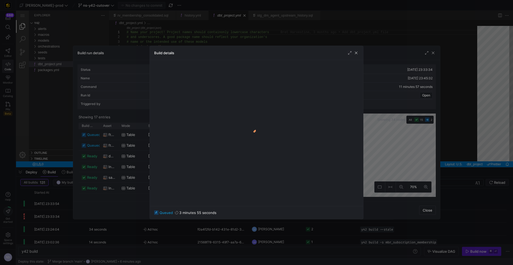
click at [419, 161] on div at bounding box center [256, 132] width 513 height 265
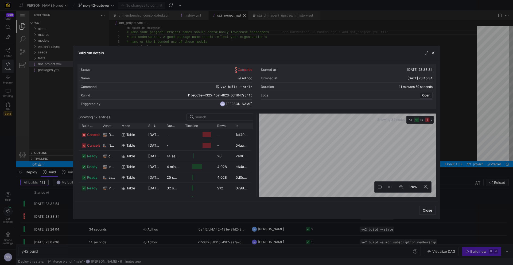
click at [498, 151] on div at bounding box center [256, 132] width 513 height 265
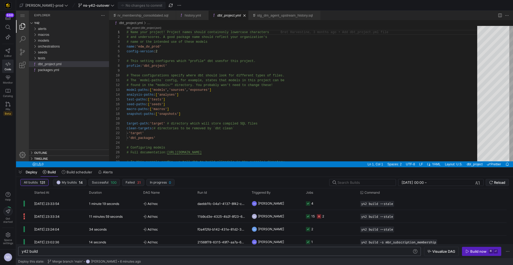
click at [471, 155] on div "y42 build" at bounding box center [473, 154] width 4 height 4
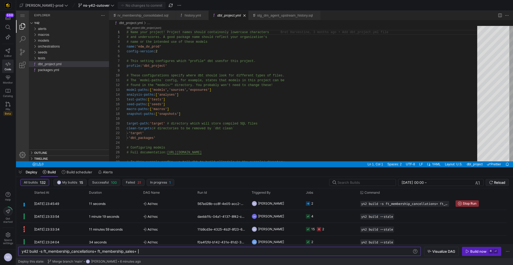
type textarea "y42 build -s ft_membership_cancellations+ ft_membership_sales+"
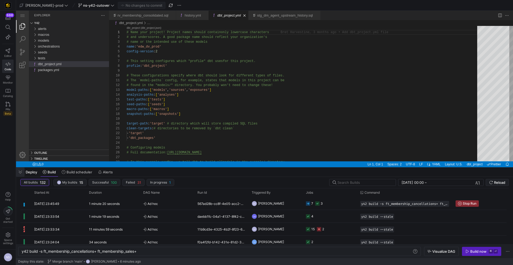
click at [0, 0] on span "button" at bounding box center [0, 0] width 0 height 0
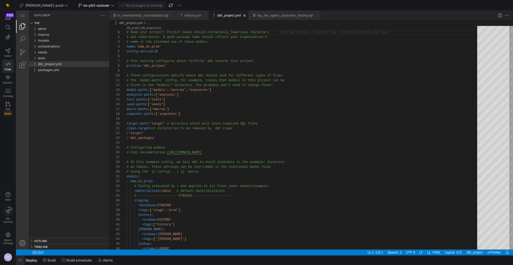
click at [0, 0] on span "button" at bounding box center [0, 0] width 0 height 0
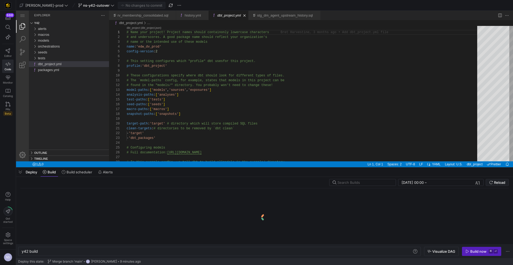
scroll to position [0, 16]
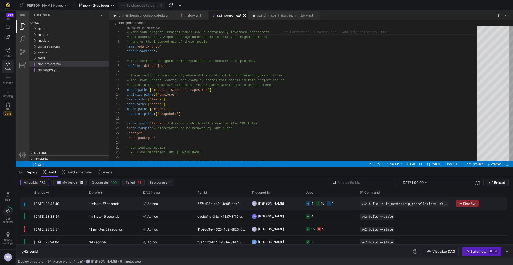
click at [199, 202] on div "567ad28b-cc8f-4e05-acc2-4168aa68c9cf" at bounding box center [221, 203] width 54 height 13
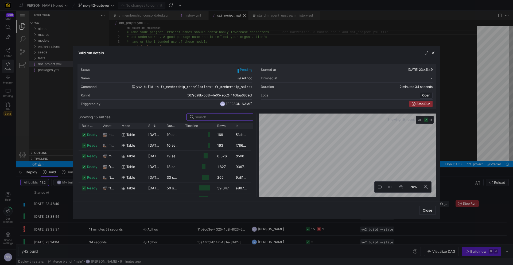
click at [489, 143] on div at bounding box center [256, 132] width 513 height 265
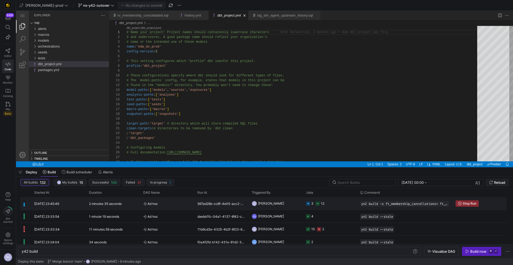
click at [314, 203] on div "3 12" at bounding box center [315, 203] width 18 height 13
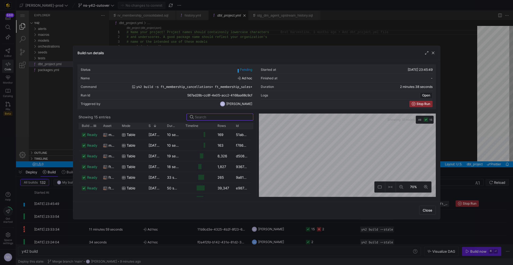
click at [85, 126] on span "Build status" at bounding box center [87, 126] width 11 height 4
click at [88, 128] on div "Build status 1" at bounding box center [89, 126] width 15 height 6
click at [88, 126] on span at bounding box center [90, 126] width 6 height 4
click at [88, 125] on span at bounding box center [90, 126] width 6 height 4
click at [472, 112] on div at bounding box center [256, 132] width 513 height 265
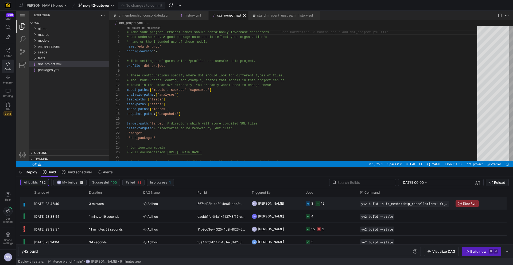
click at [269, 204] on span "[PERSON_NAME]" at bounding box center [271, 203] width 26 height 13
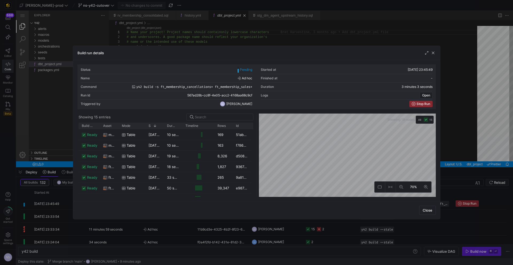
click at [224, 109] on div "Status Pending Started at 02/09/25, 23:45:49 Name Ad hoc Finished at - Command …" at bounding box center [256, 130] width 358 height 132
click at [466, 193] on div "Build run details Status Pending Started at 02/09/25, 23:45:49 Name Ad hoc Fini…" at bounding box center [256, 132] width 513 height 265
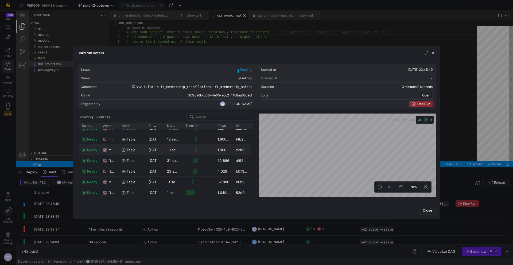
scroll to position [93, 0]
drag, startPoint x: 482, startPoint y: 150, endPoint x: 447, endPoint y: 136, distance: 37.5
click at [482, 150] on div at bounding box center [256, 132] width 513 height 265
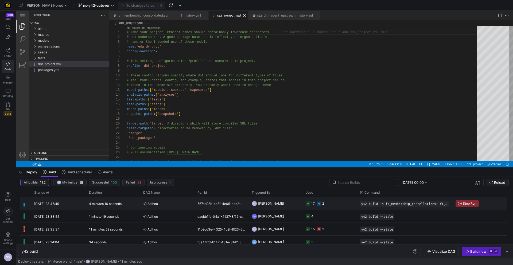
click at [237, 202] on div "567ad28b-cc8f-4e05-acc2-4168aa68c9cf" at bounding box center [221, 203] width 54 height 13
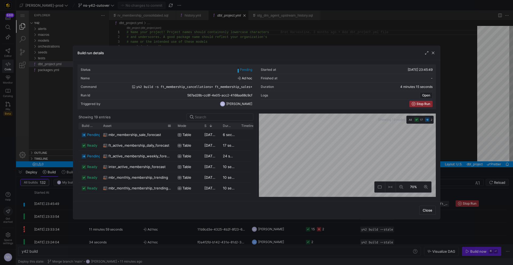
drag, startPoint x: 118, startPoint y: 126, endPoint x: 174, endPoint y: 124, distance: 55.9
click at [174, 124] on div at bounding box center [174, 126] width 2 height 6
click at [353, 59] on div "Build run details Status Pending Started at [DATE] 23:45:49 Name Ad hoc Finishe…" at bounding box center [256, 133] width 367 height 174
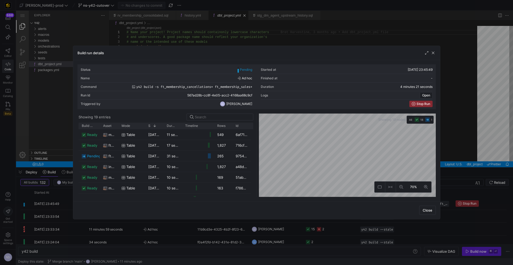
click at [382, 121] on y42-orchestration-diagram "Showing 19 nodes All 18 1 70%" at bounding box center [347, 155] width 177 height 83
click at [397, 199] on div "Status Pending Started at [DATE] 23:45:49 Name Ad hoc Finished at - Command y42…" at bounding box center [256, 130] width 367 height 141
click at [399, 210] on div "Build run details Status Pending Started at [DATE] 23:45:49 Name Ad hoc Finishe…" at bounding box center [256, 133] width 367 height 174
click at [478, 133] on div at bounding box center [256, 132] width 513 height 265
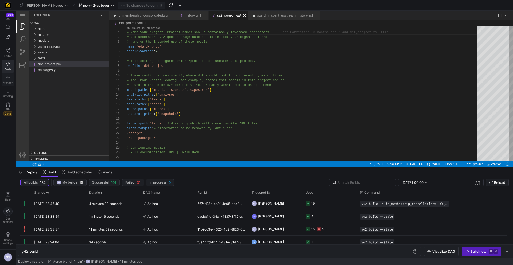
click at [8, 79] on icon at bounding box center [8, 77] width 5 height 5
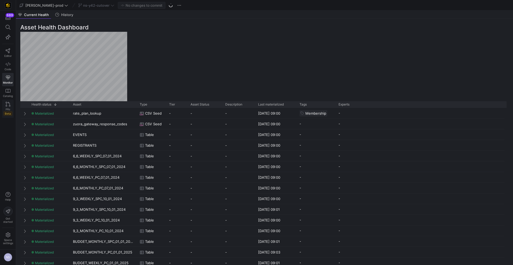
click at [10, 112] on span "Beta" at bounding box center [7, 113] width 9 height 4
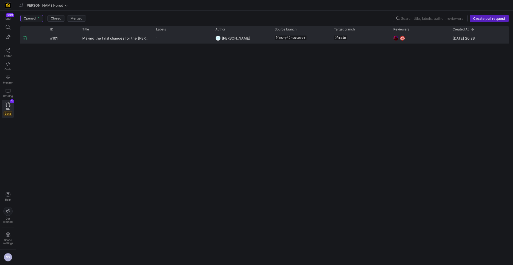
click at [201, 42] on div "-" at bounding box center [182, 38] width 59 height 10
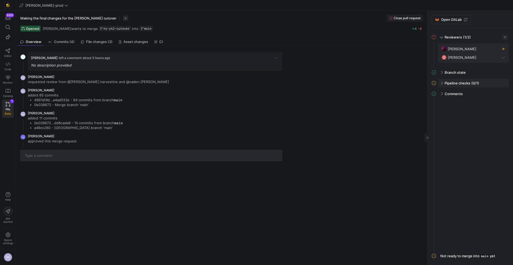
click at [485, 81] on div "Pipeline checks (0/1)" at bounding box center [473, 83] width 71 height 9
click at [505, 95] on div at bounding box center [502, 94] width 6 height 5
click at [504, 95] on span "button" at bounding box center [501, 94] width 5 height 5
click at [481, 99] on button "Open" at bounding box center [483, 101] width 44 height 9
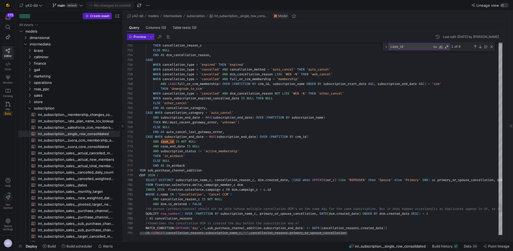
scroll to position [38, 69]
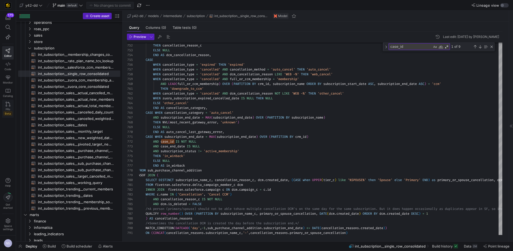
click at [9, 106] on icon at bounding box center [8, 104] width 5 height 5
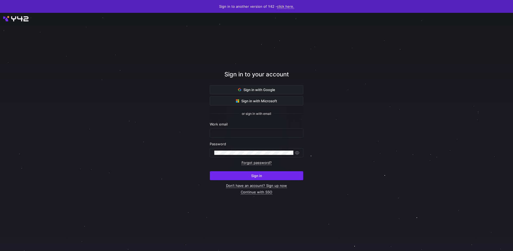
type input "[EMAIL_ADDRESS][PERSON_NAME][DOMAIN_NAME]"
click at [284, 175] on span "submit" at bounding box center [256, 175] width 93 height 9
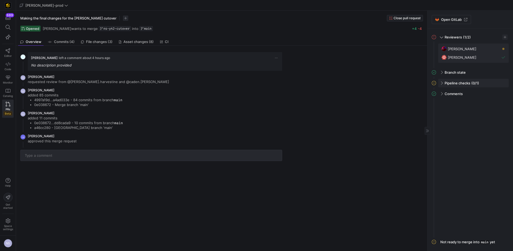
click at [486, 82] on div "Pipeline checks (0/1)" at bounding box center [473, 83] width 71 height 9
click at [506, 94] on div "Y42 CI check 29m ago" at bounding box center [473, 94] width 71 height 10
click at [504, 94] on span "button" at bounding box center [501, 94] width 5 height 5
click at [491, 100] on span "Open" at bounding box center [482, 101] width 37 height 4
click at [103, 41] on span "File changes (3)" at bounding box center [99, 41] width 26 height 3
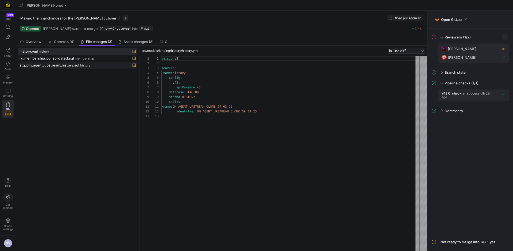
scroll to position [48, 0]
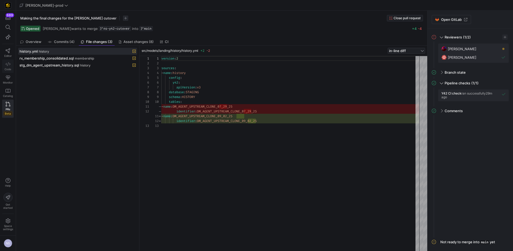
click at [9, 67] on link "Code" at bounding box center [7, 66] width 11 height 13
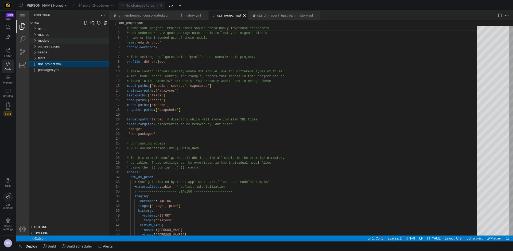
click at [45, 39] on span "models" at bounding box center [43, 40] width 11 height 4
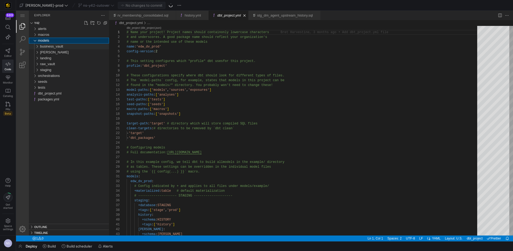
click at [58, 46] on span "business_vault" at bounding box center [51, 46] width 23 height 4
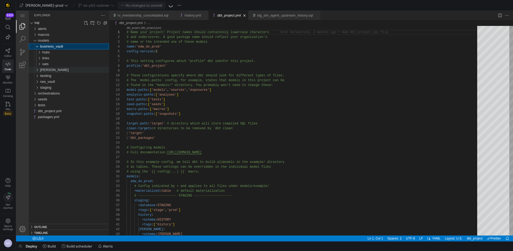
click at [58, 68] on div "[PERSON_NAME]" at bounding box center [74, 70] width 69 height 6
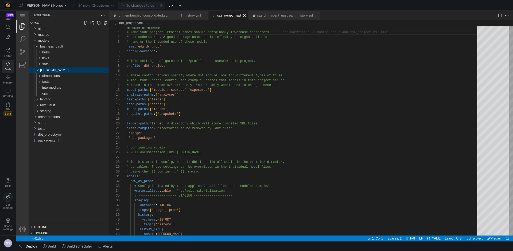
click at [58, 68] on div "[PERSON_NAME]" at bounding box center [74, 70] width 69 height 6
click at [58, 64] on div "sats" at bounding box center [75, 64] width 67 height 6
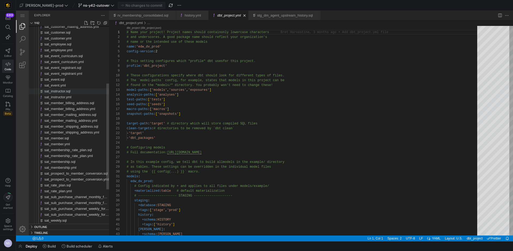
click at [66, 90] on div "sat_instructor.sql" at bounding box center [76, 91] width 65 height 6
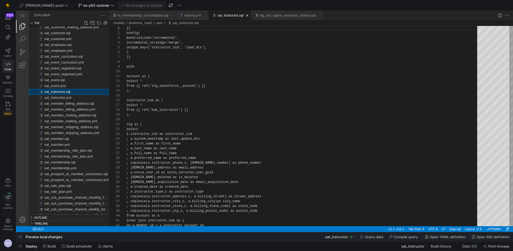
scroll to position [48, 0]
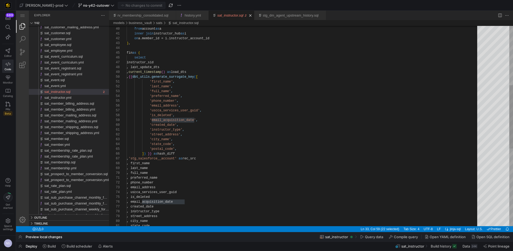
click at [223, 75] on div ", state_code , street_address , city_name , created_date , instructor_type , is…" at bounding box center [304, 155] width 354 height 633
click at [220, 71] on div ", state_code , street_address , city_name , created_date , instructor_type , is…" at bounding box center [304, 155] width 354 height 633
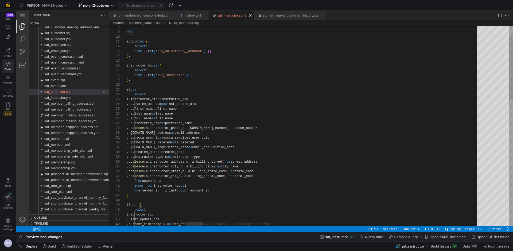
type textarea "stg as ( select i.instructor_sid as instructor_sid , a.system_modstamp as last_…"
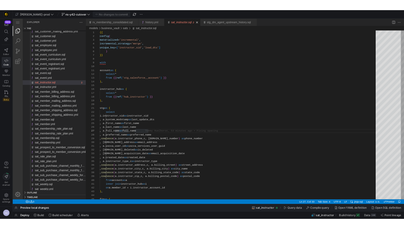
scroll to position [29, 62]
